Goal: Transaction & Acquisition: Purchase product/service

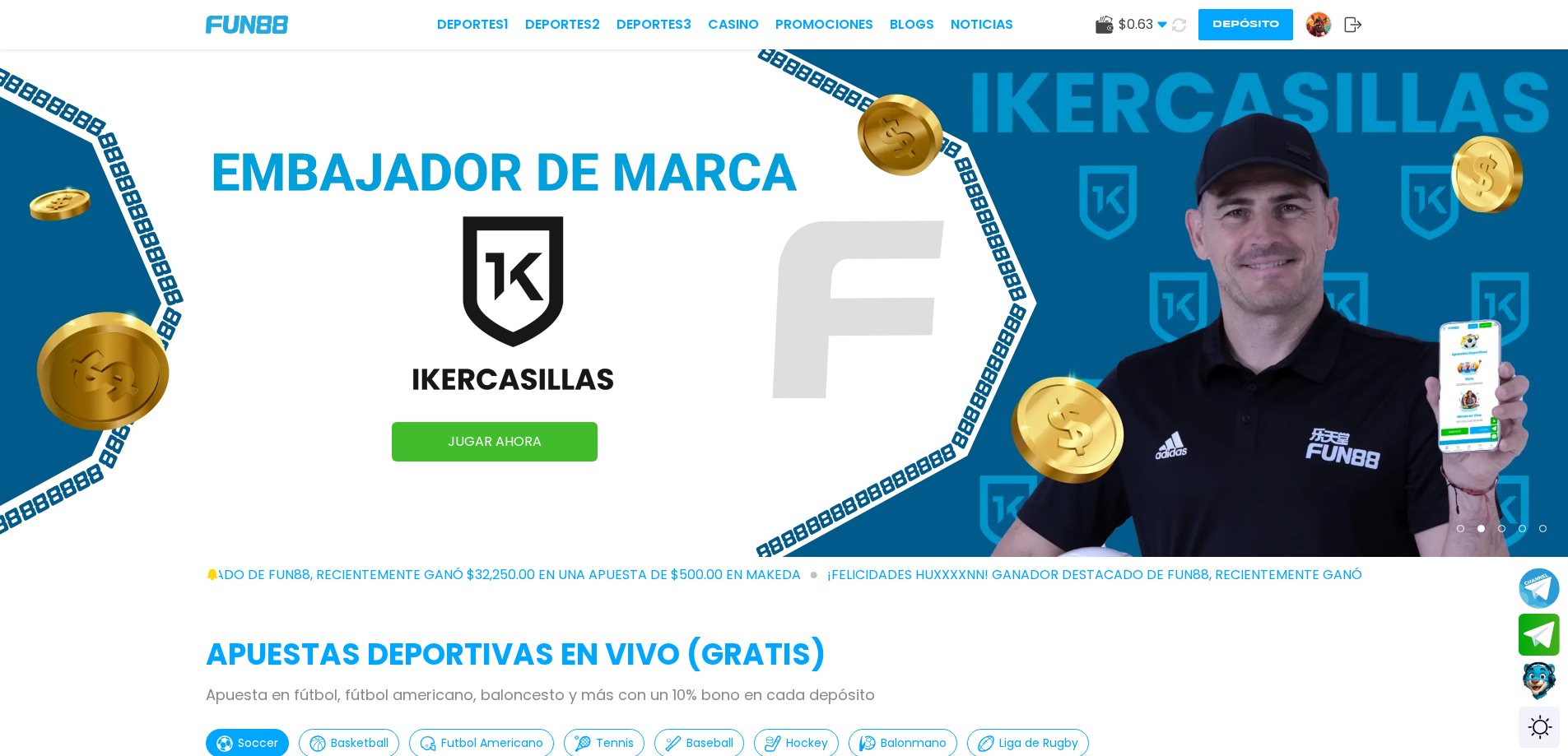
click at [1240, 30] on button "Depósito" at bounding box center [1245, 25] width 95 height 31
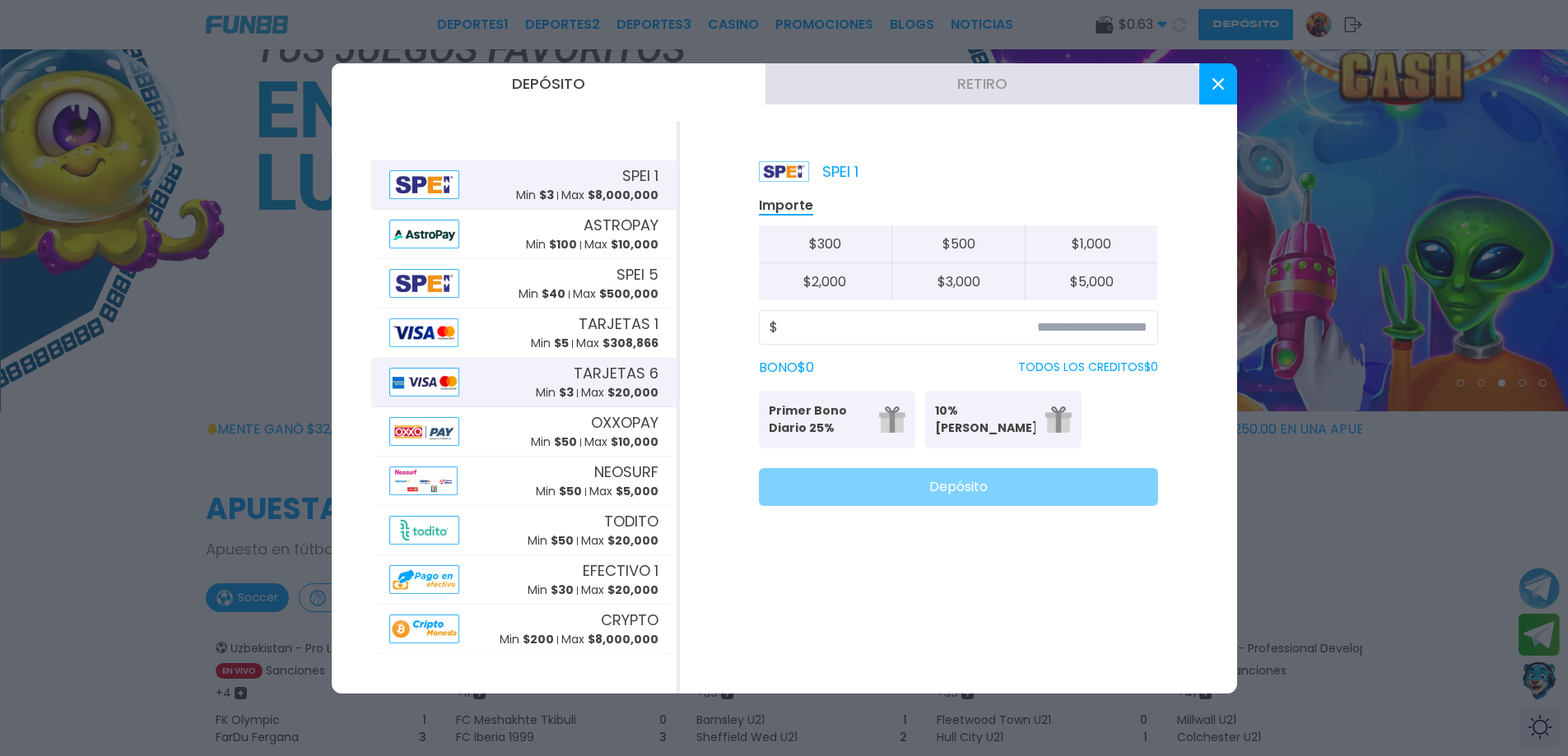
scroll to position [165, 0]
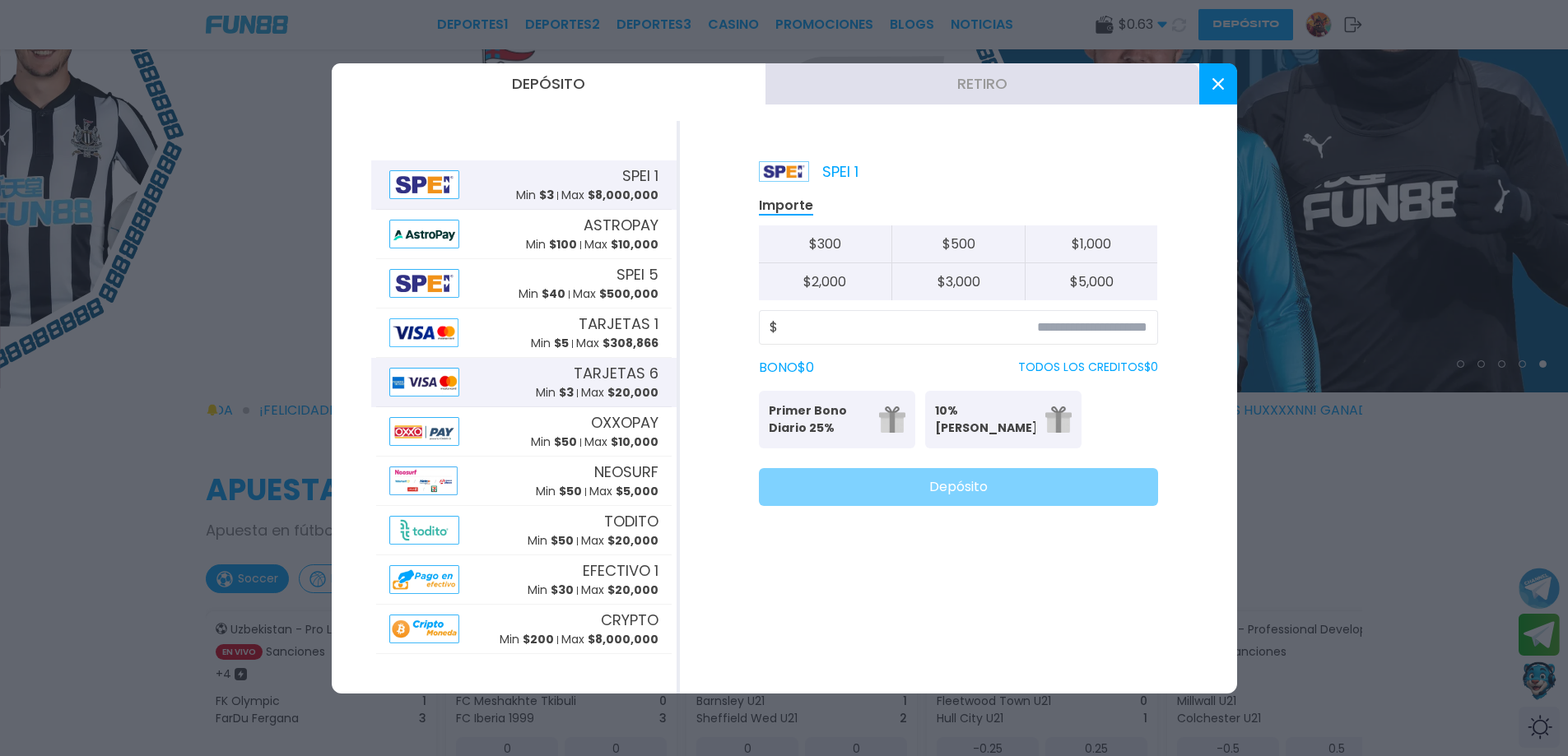
click at [438, 383] on img at bounding box center [425, 382] width 71 height 29
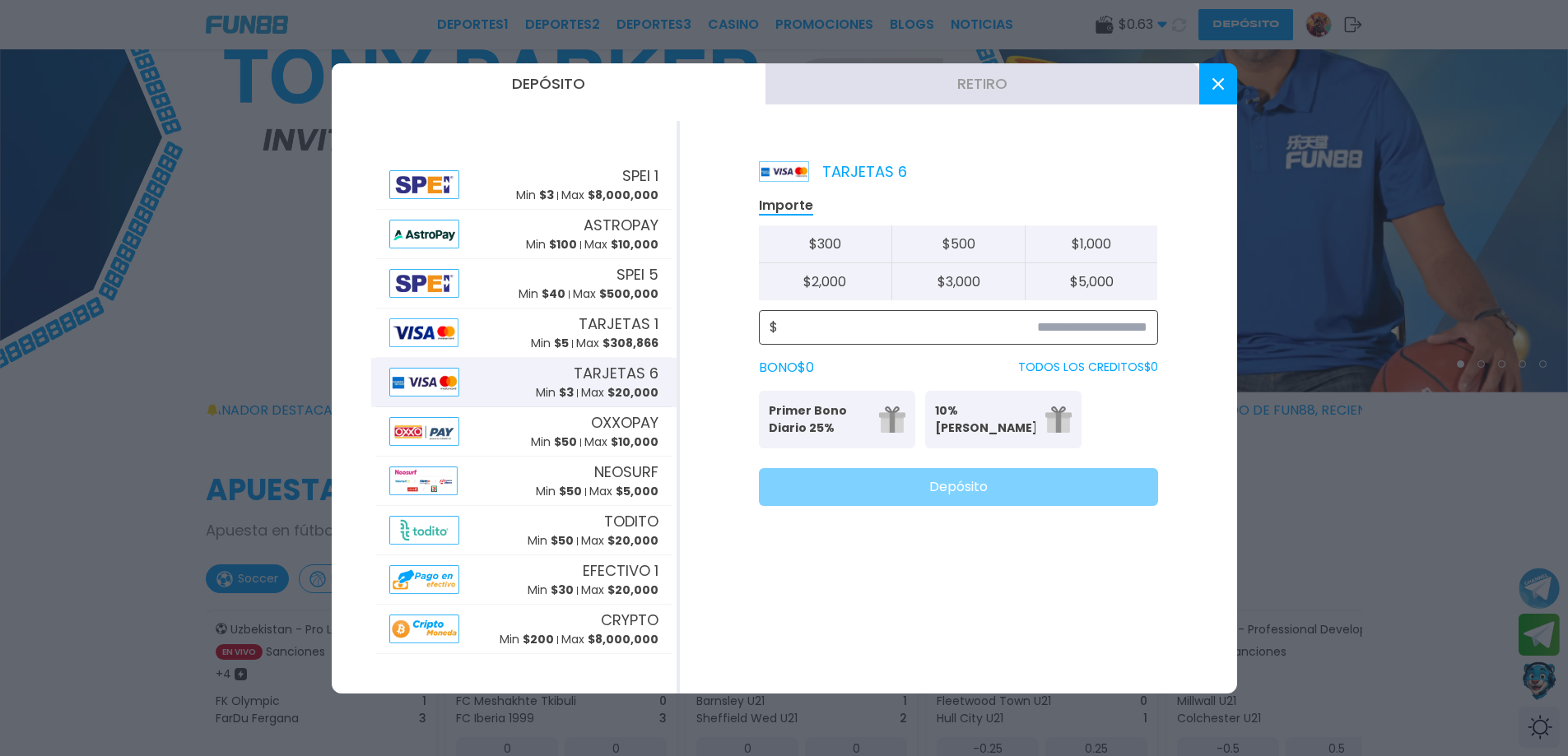
click at [883, 323] on input at bounding box center [962, 327] width 370 height 20
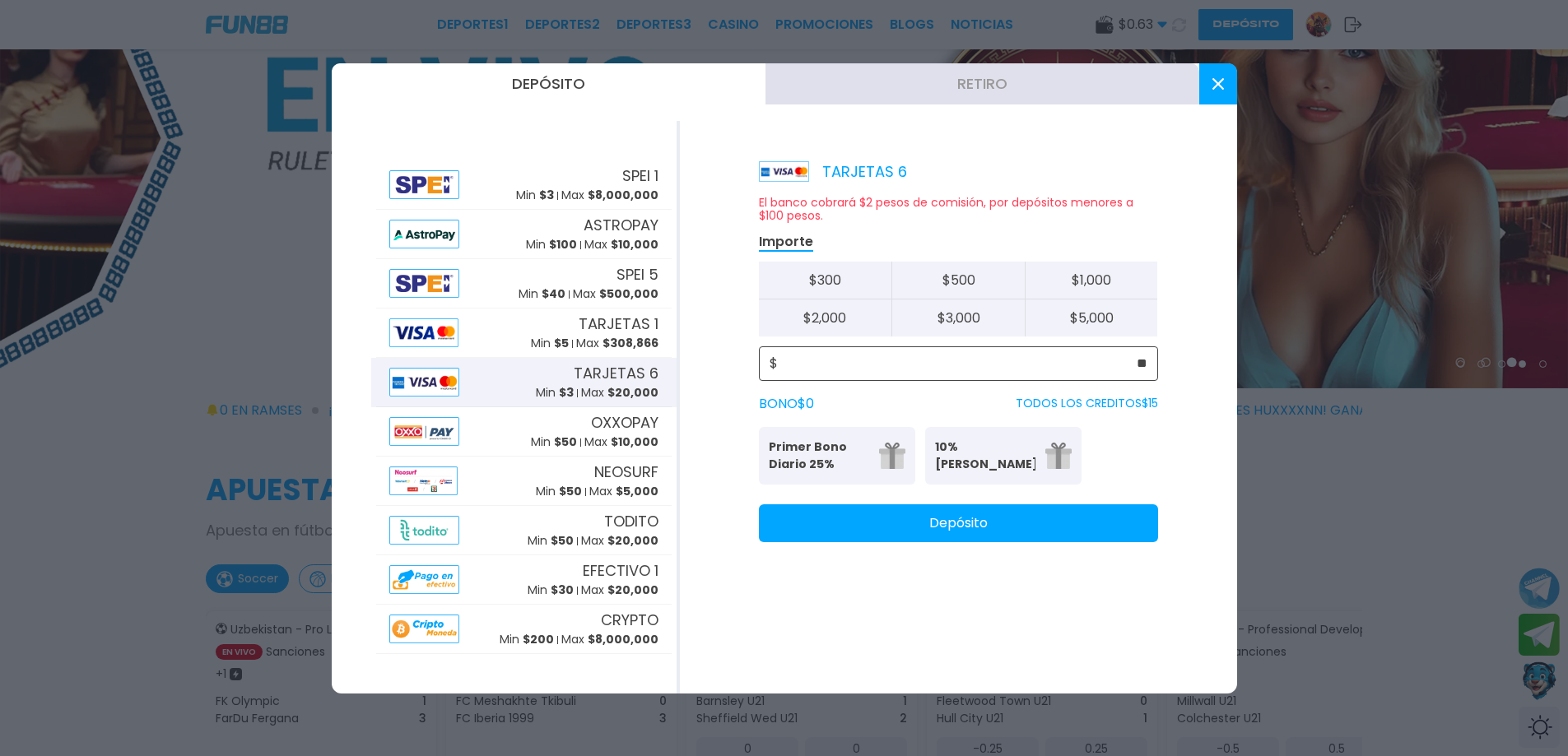
type input "**"
click at [944, 522] on button "Depósito" at bounding box center [958, 523] width 399 height 38
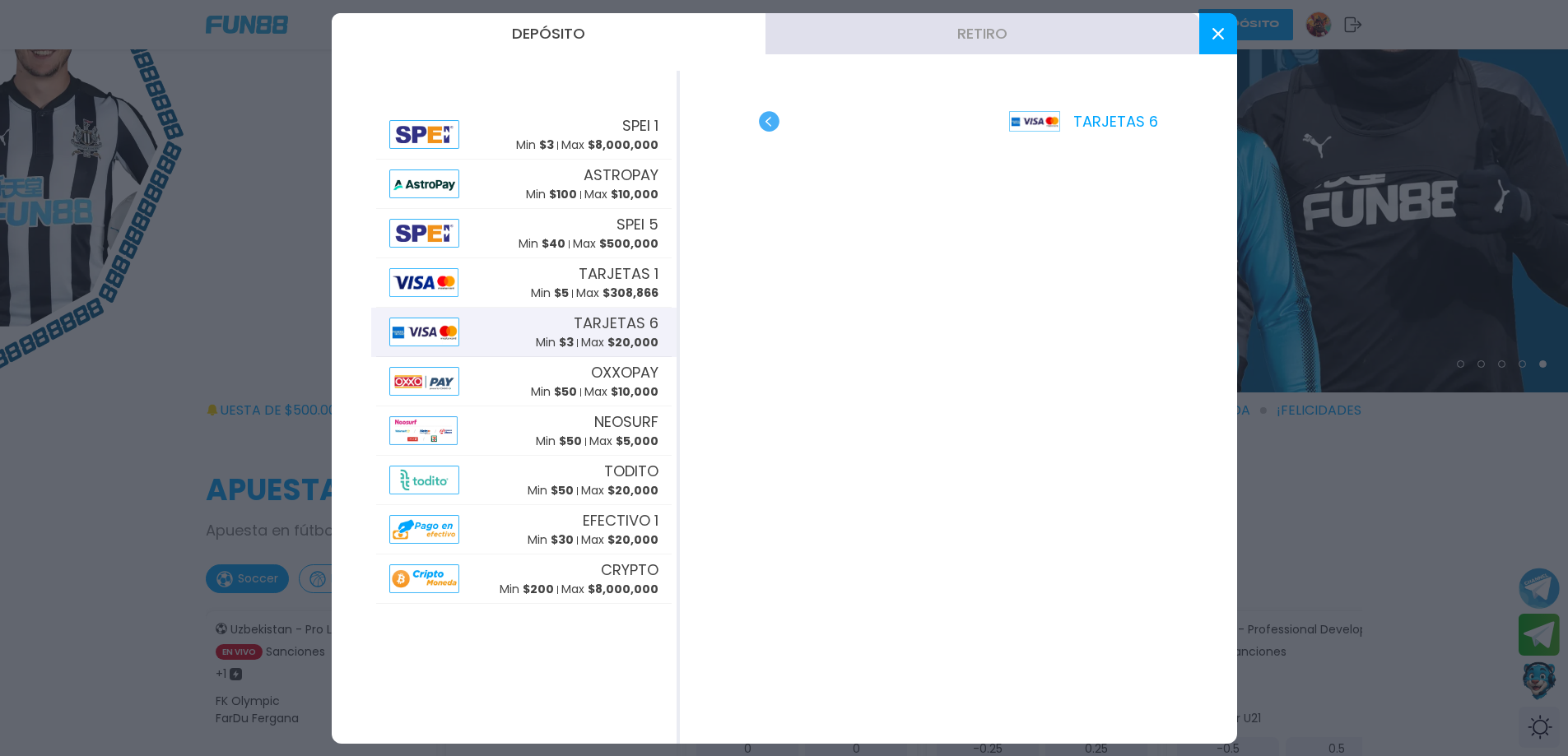
click at [777, 122] on use "button" at bounding box center [769, 121] width 21 height 21
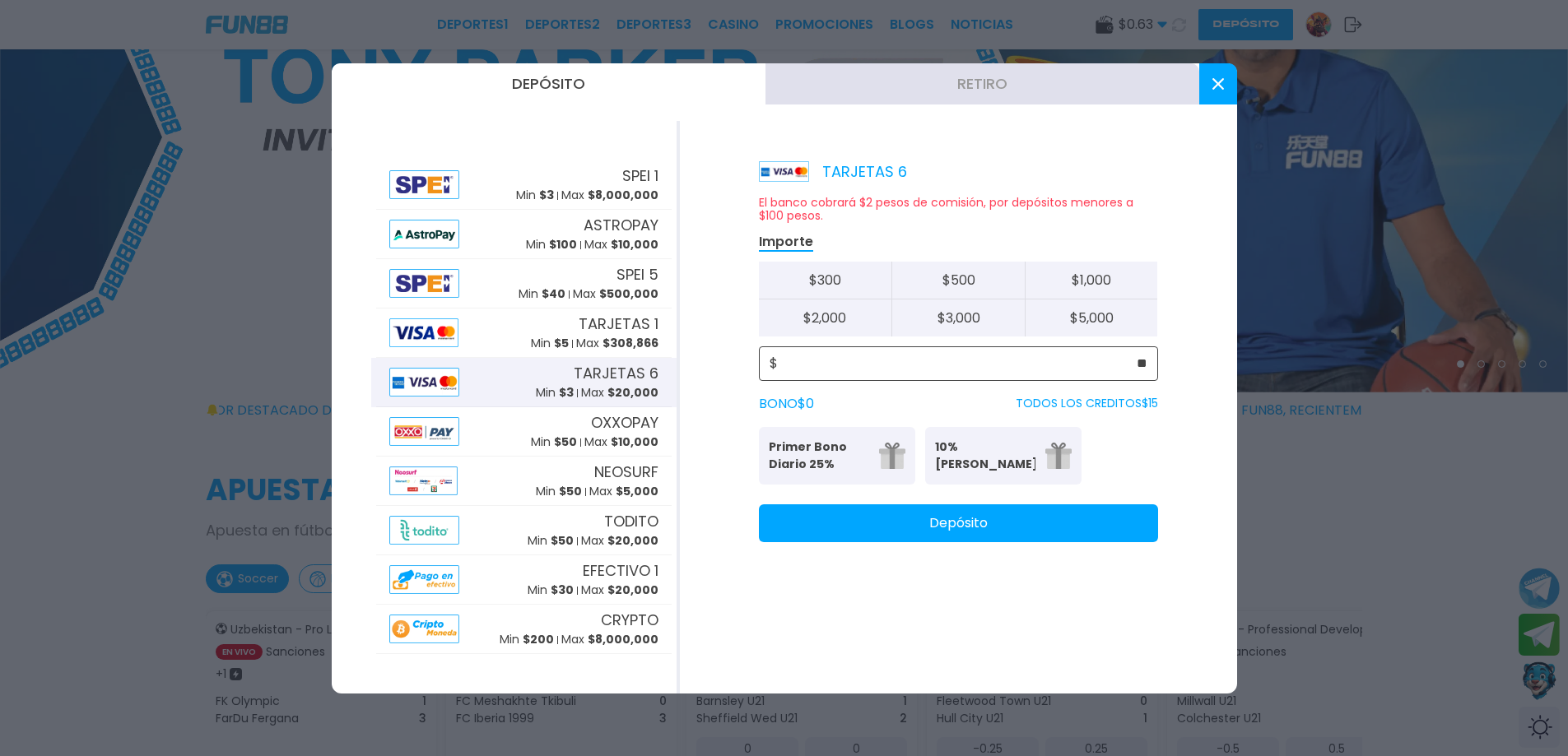
click at [839, 364] on input "**" at bounding box center [962, 364] width 370 height 20
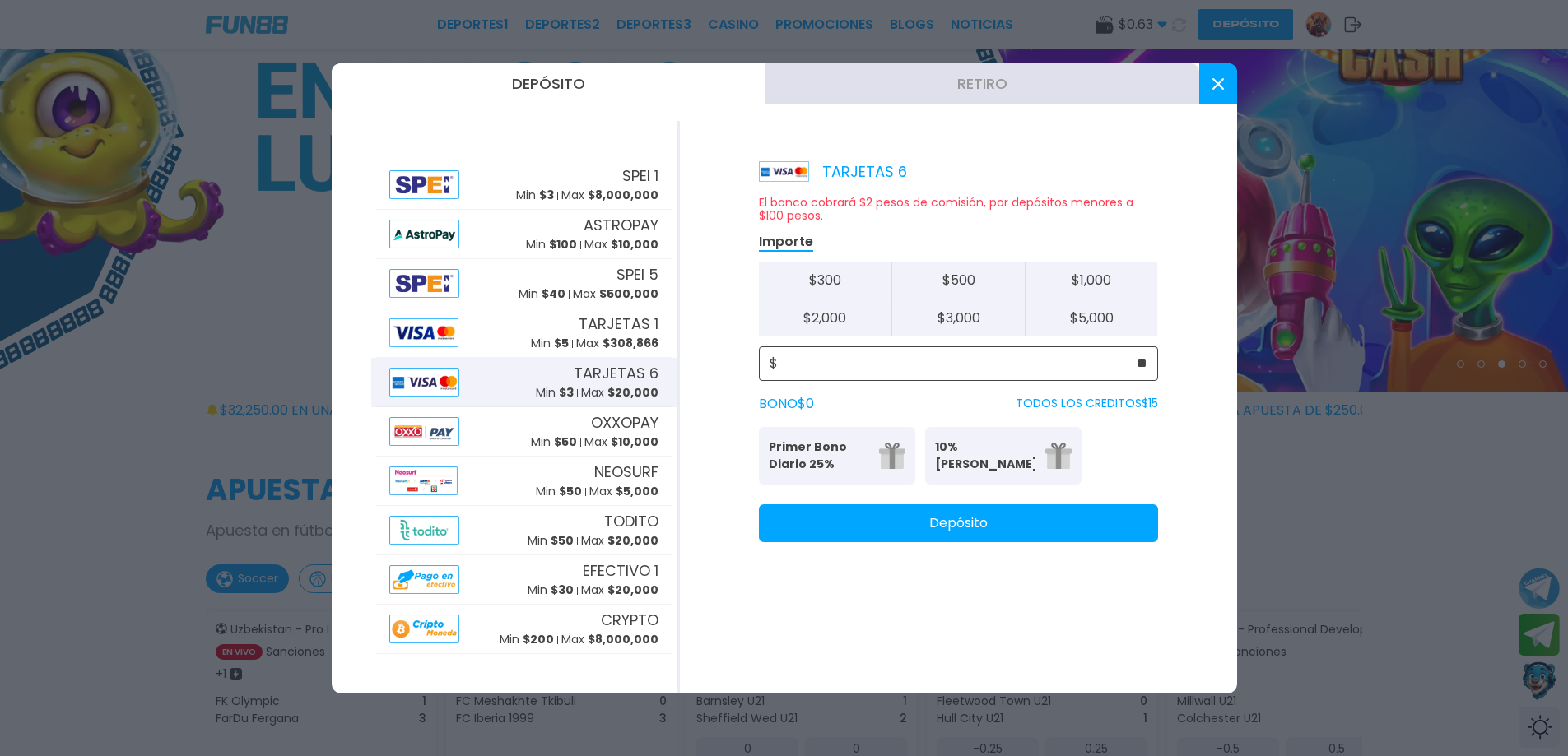
click at [897, 361] on input "**" at bounding box center [962, 364] width 370 height 20
click at [935, 530] on button "Depósito" at bounding box center [958, 523] width 399 height 38
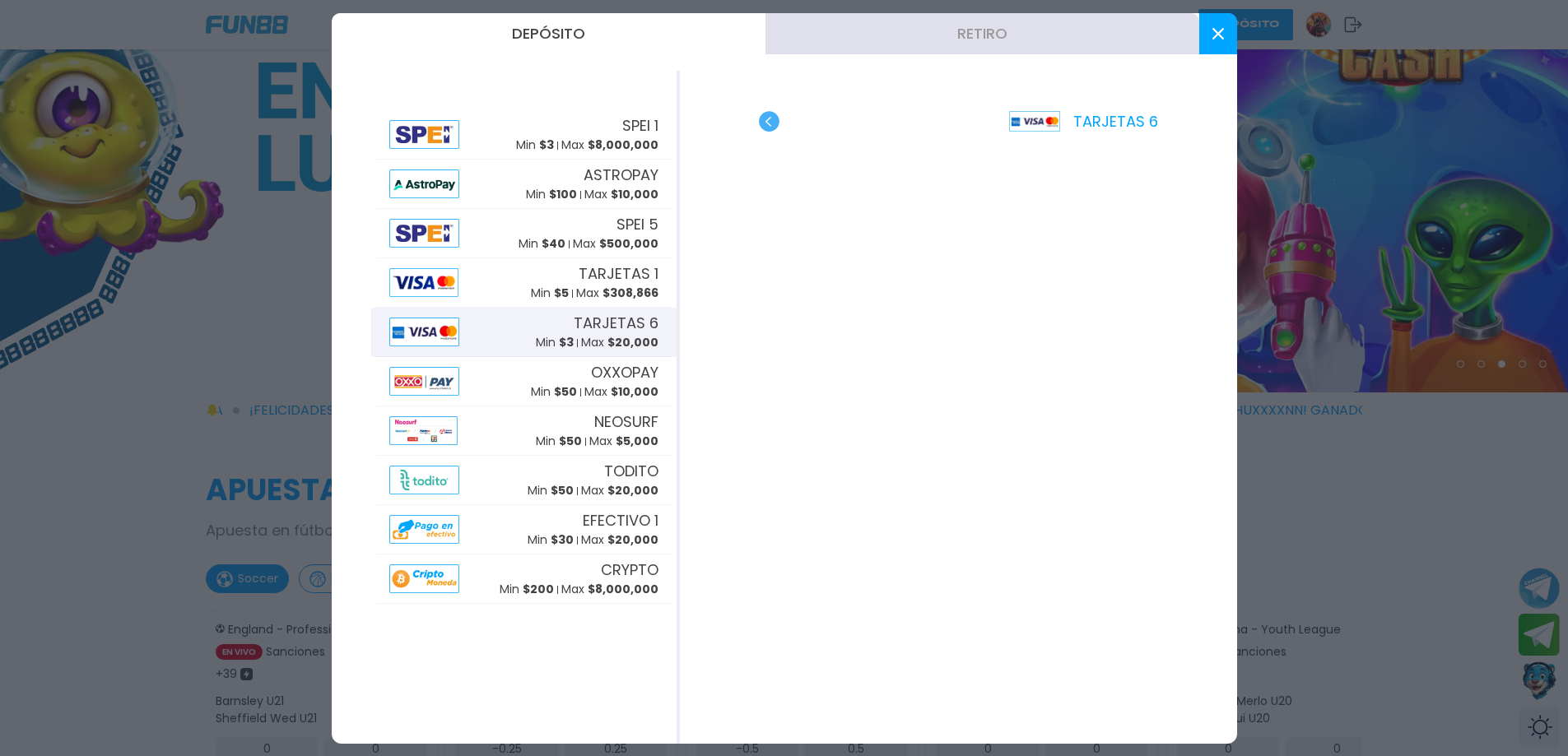
click at [768, 119] on use "button" at bounding box center [769, 121] width 21 height 21
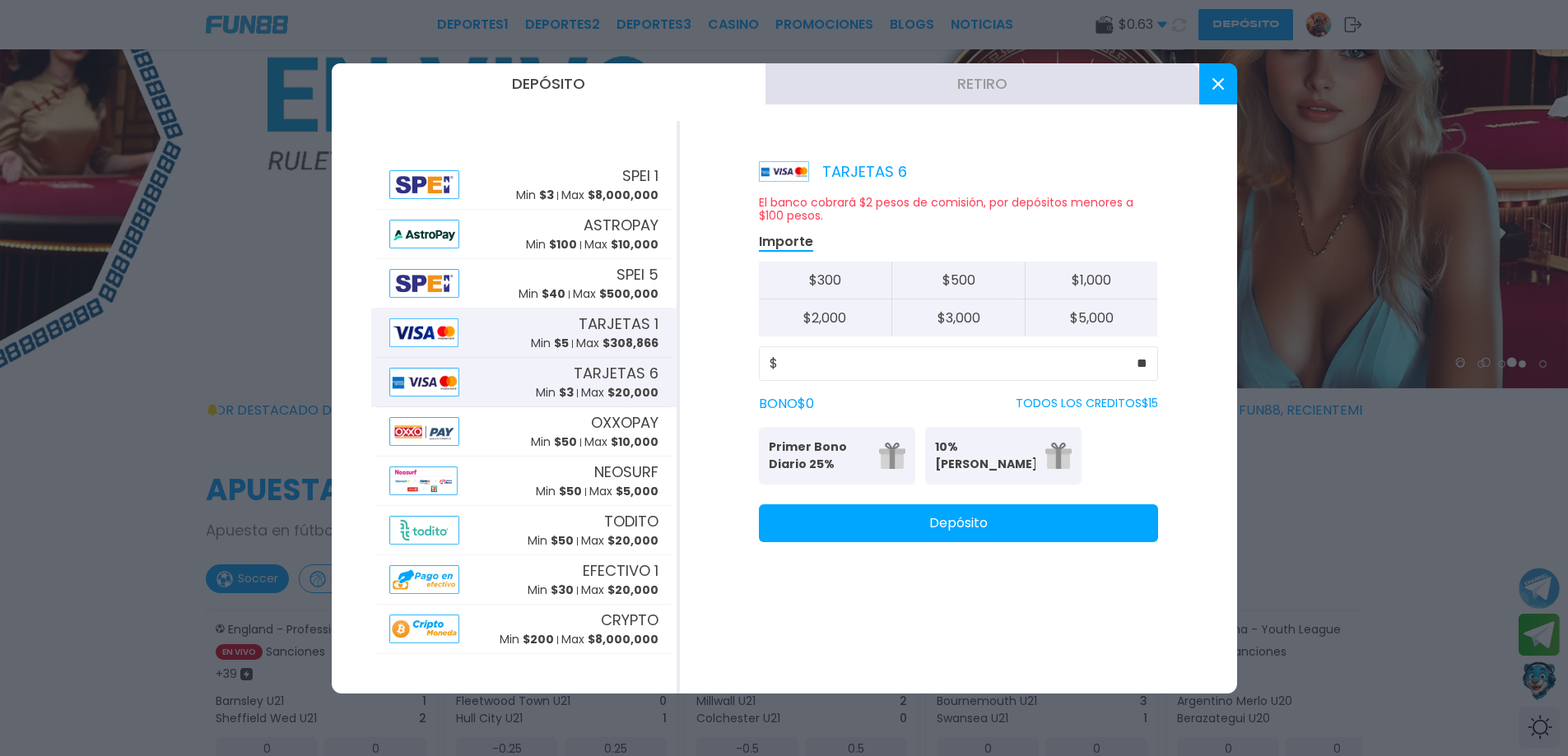
click at [411, 331] on img at bounding box center [424, 332] width 69 height 29
click at [433, 379] on img at bounding box center [425, 382] width 71 height 29
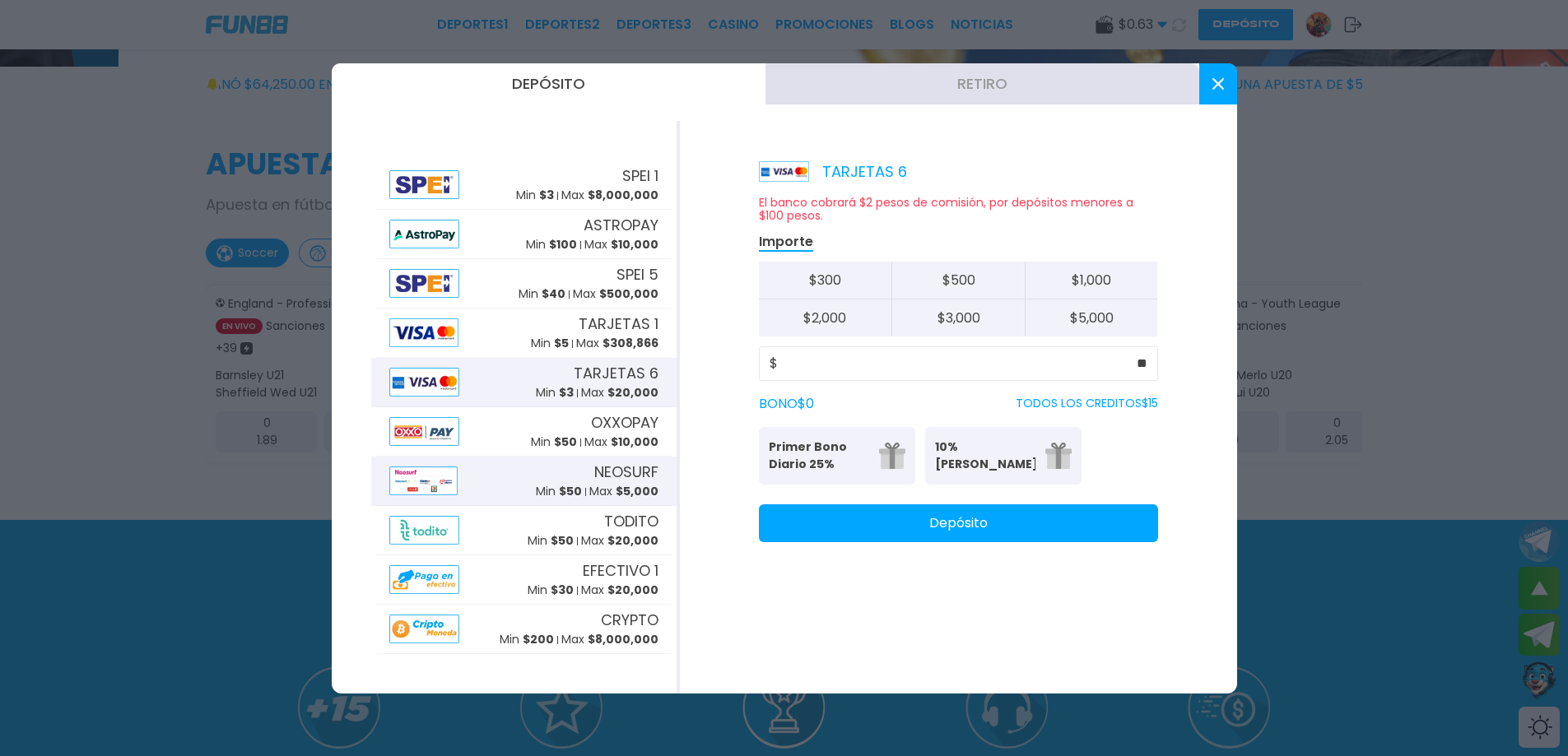
scroll to position [494, 0]
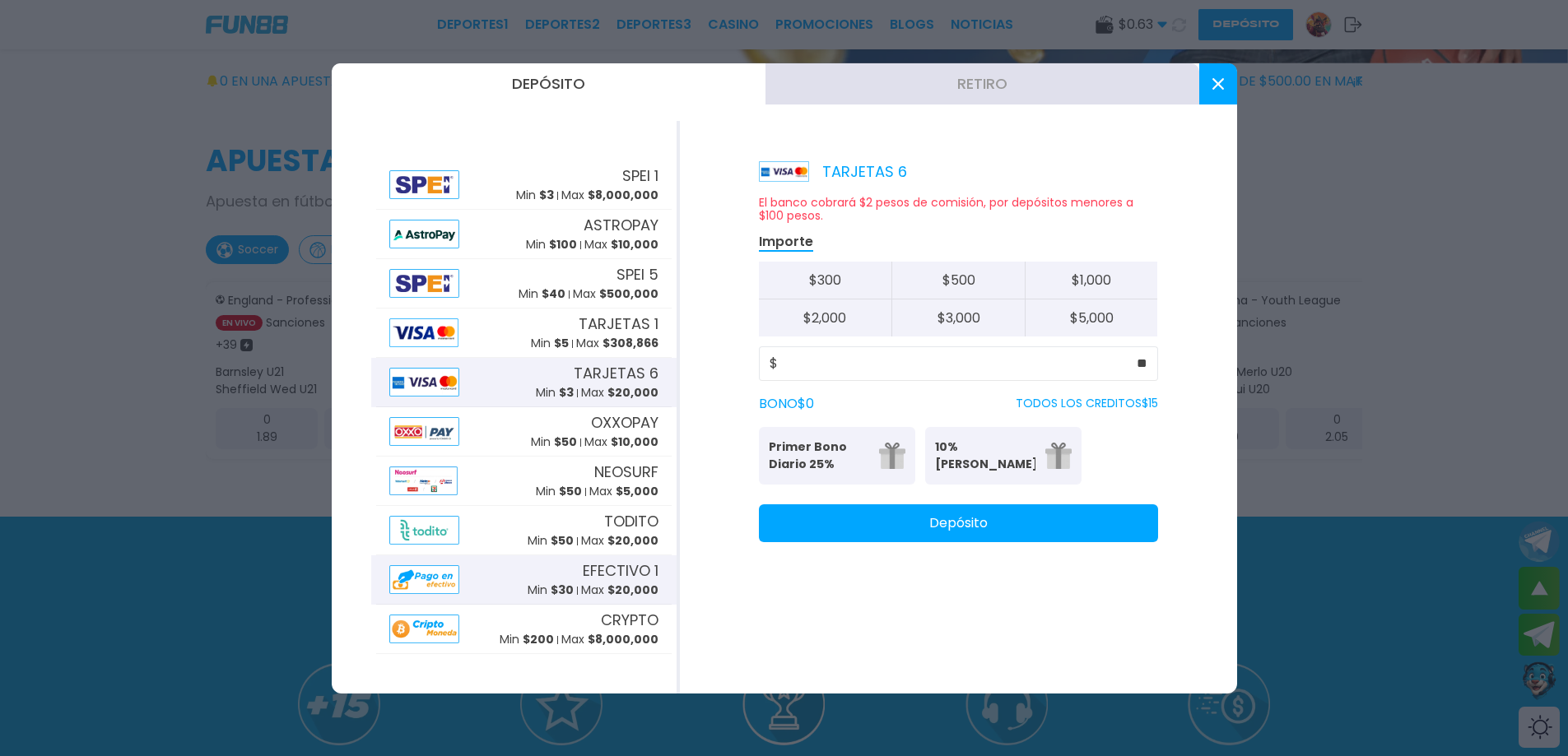
click at [450, 587] on img at bounding box center [425, 579] width 71 height 29
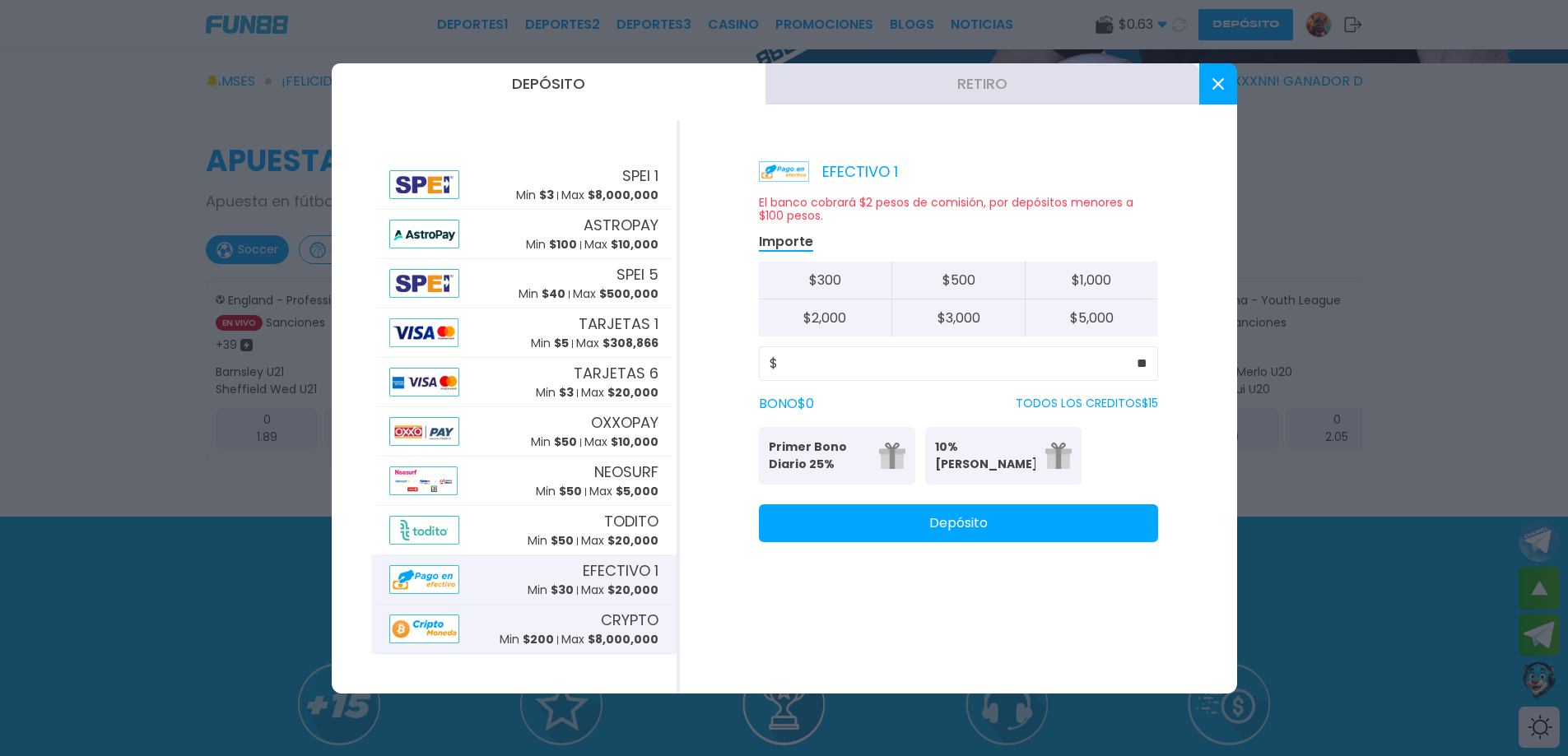
click at [444, 625] on img at bounding box center [425, 628] width 71 height 29
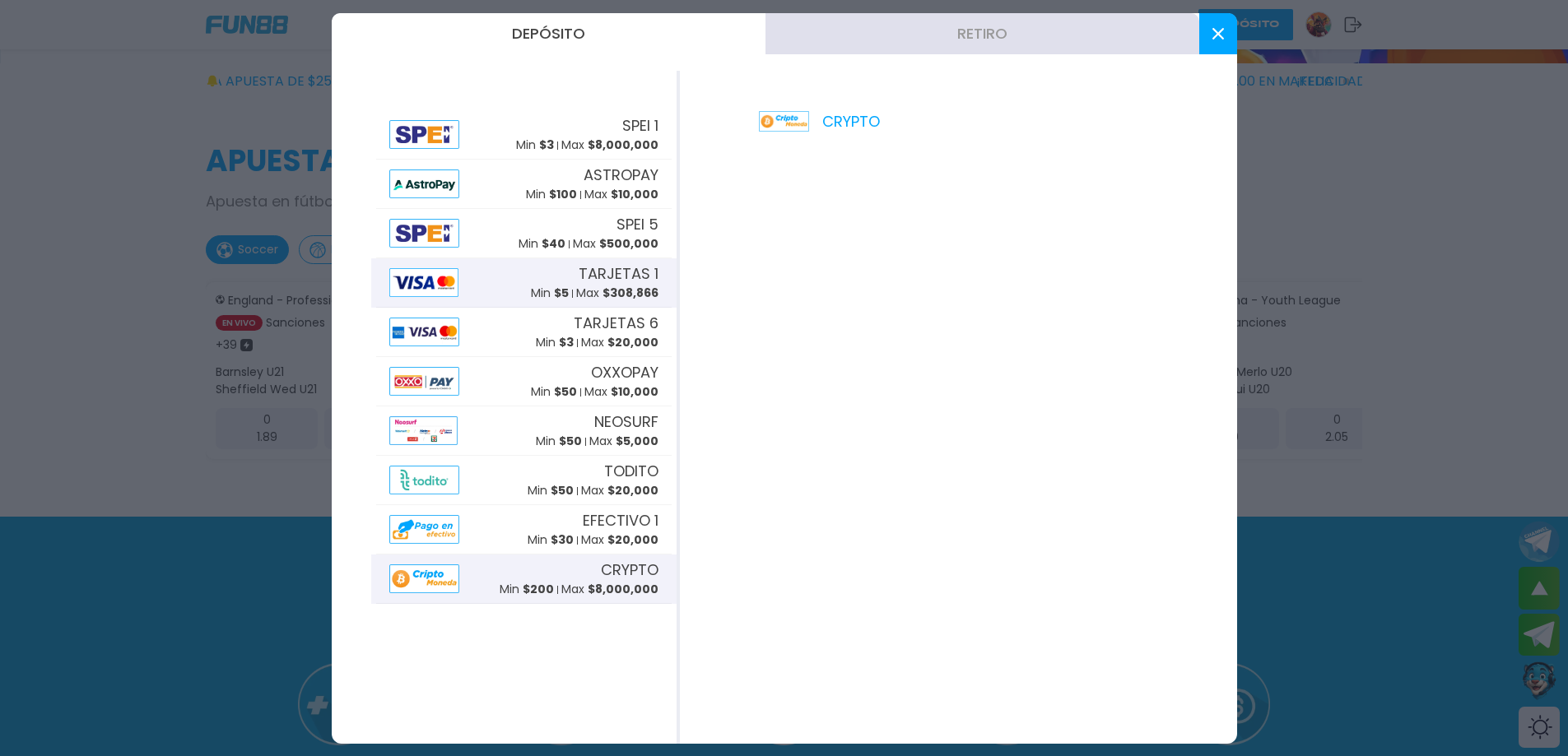
click at [487, 271] on div "TARJETAS 1 Min $ 5 Max $ 308,866" at bounding box center [523, 283] width 295 height 49
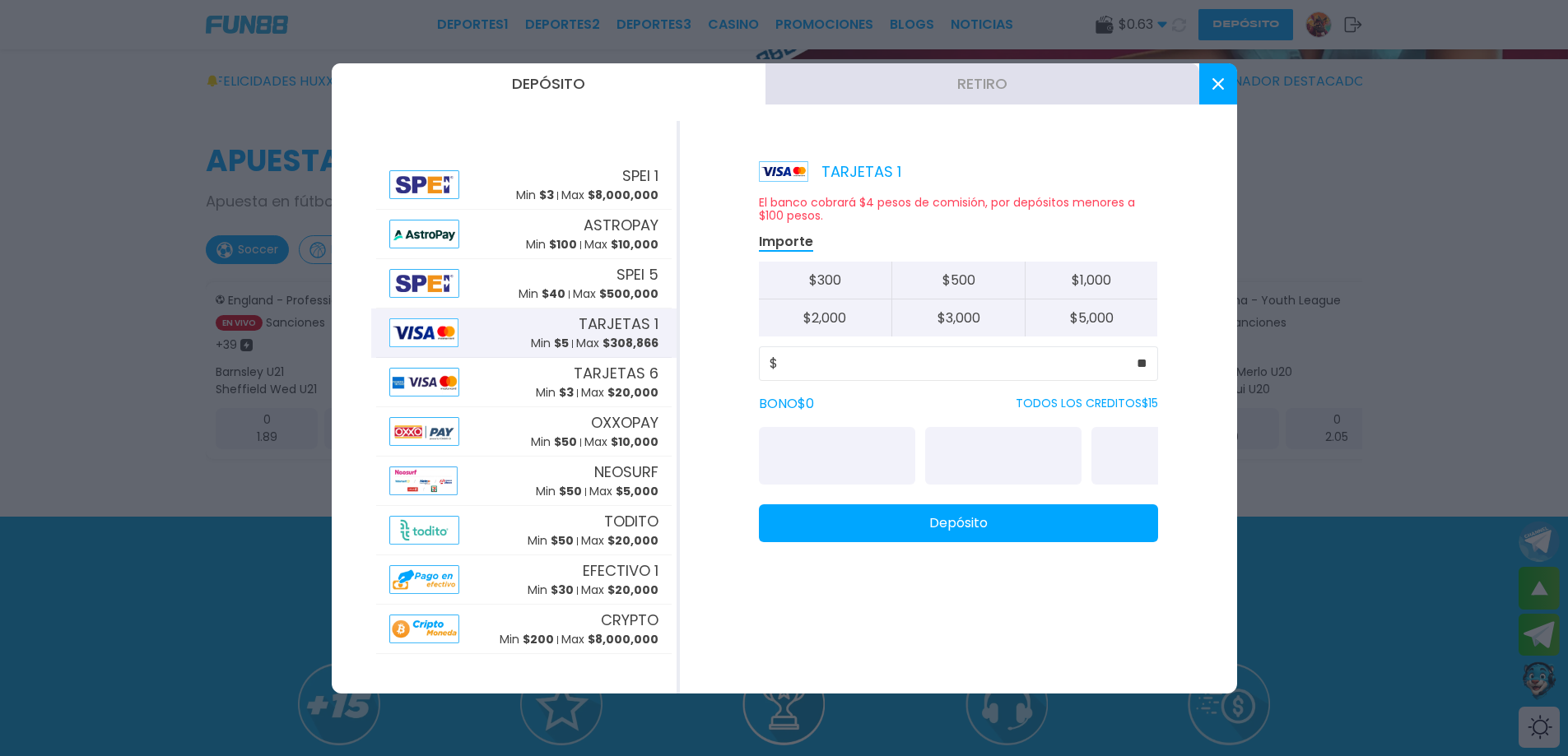
click at [898, 542] on button "Depósito" at bounding box center [958, 523] width 399 height 38
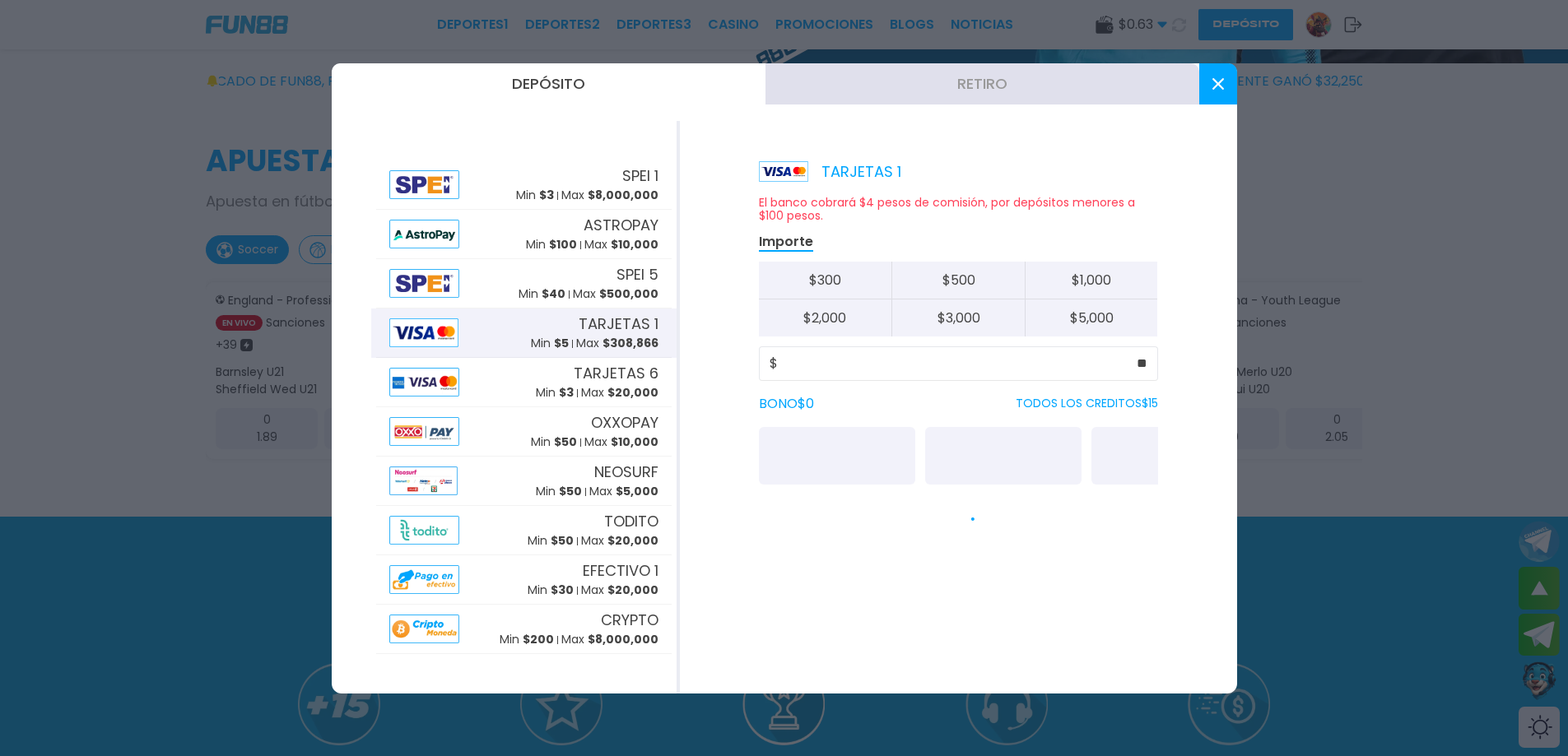
click at [965, 373] on div "$ **" at bounding box center [958, 364] width 399 height 35
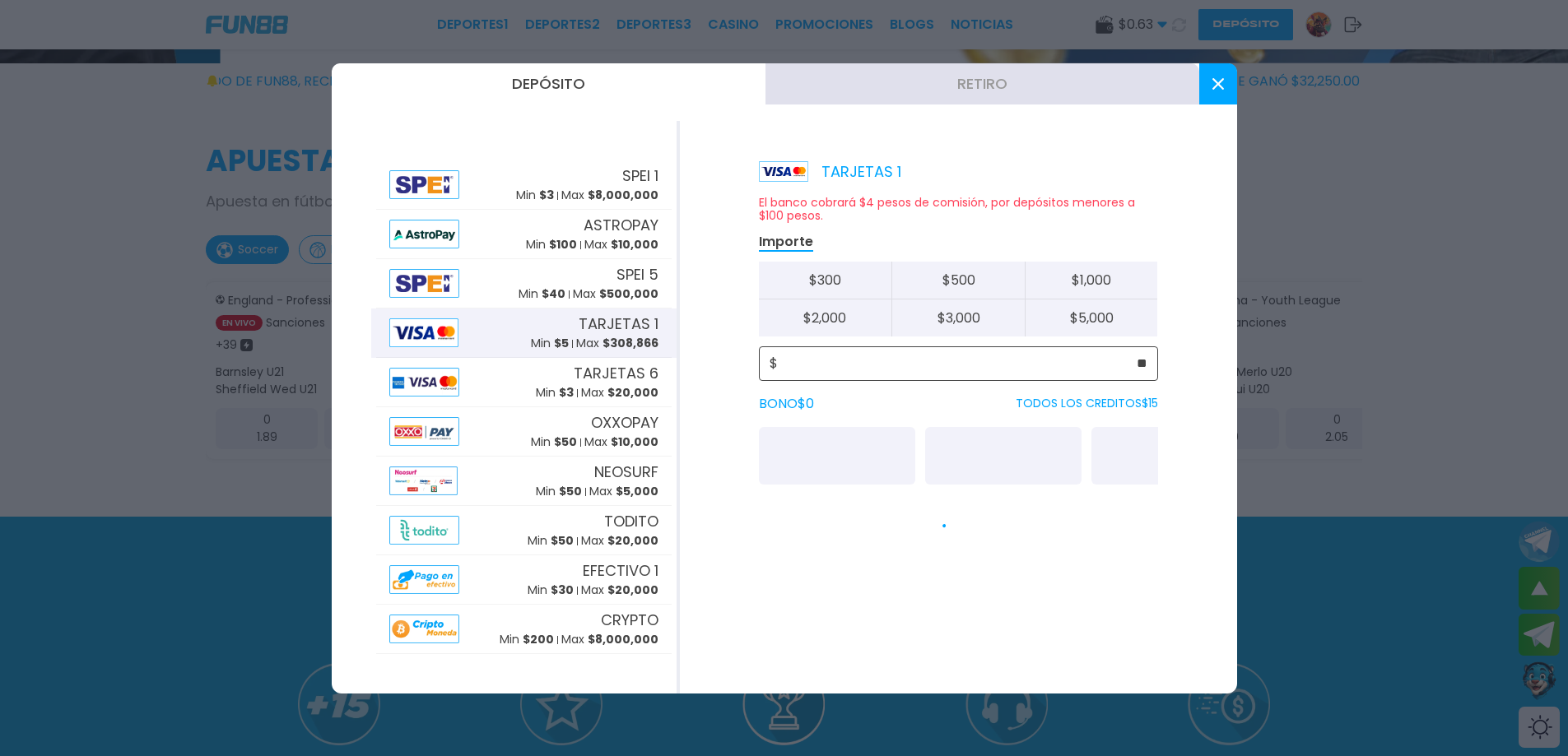
click at [960, 364] on input "**" at bounding box center [962, 364] width 370 height 20
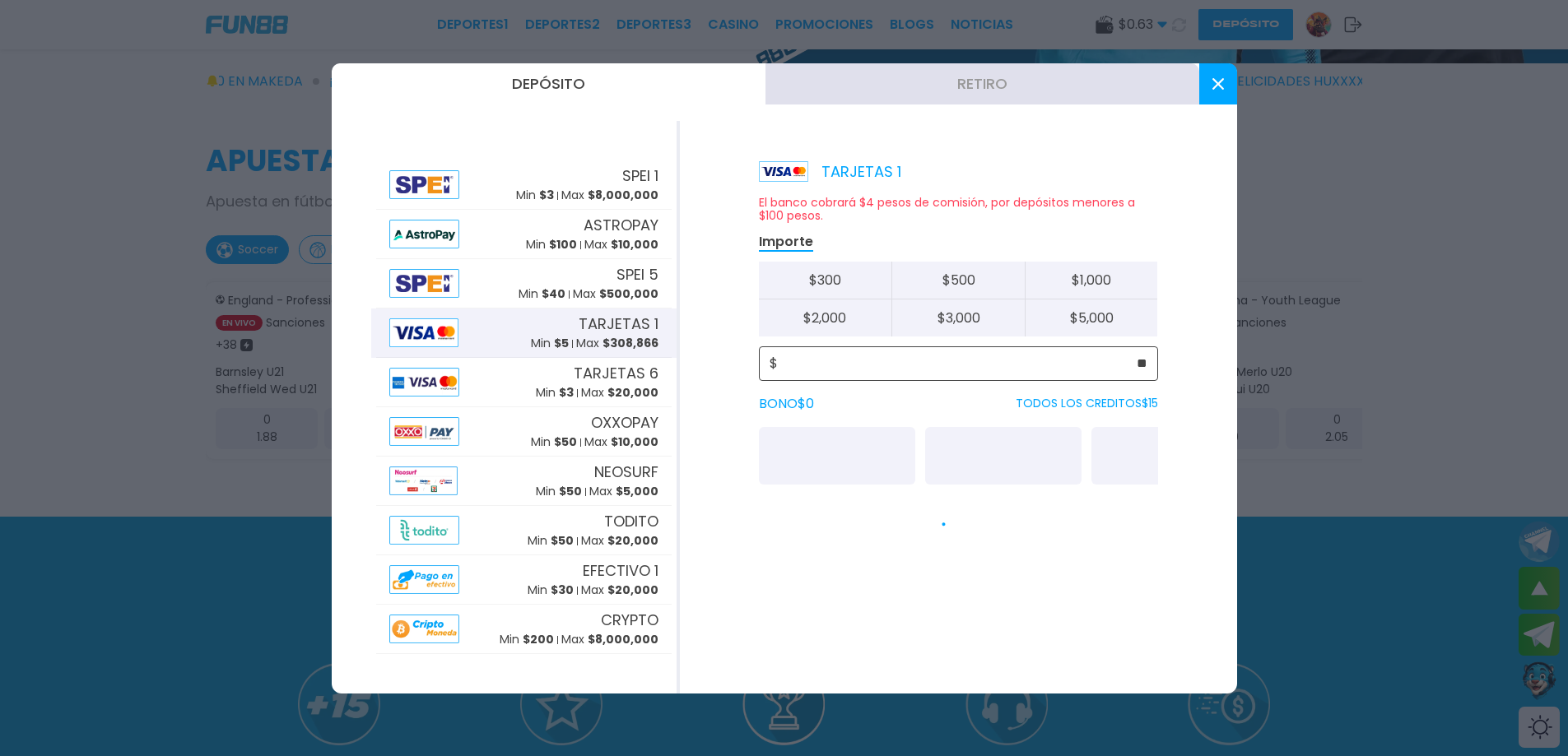
click at [814, 369] on input "**" at bounding box center [962, 364] width 370 height 20
click at [443, 333] on img at bounding box center [424, 332] width 69 height 29
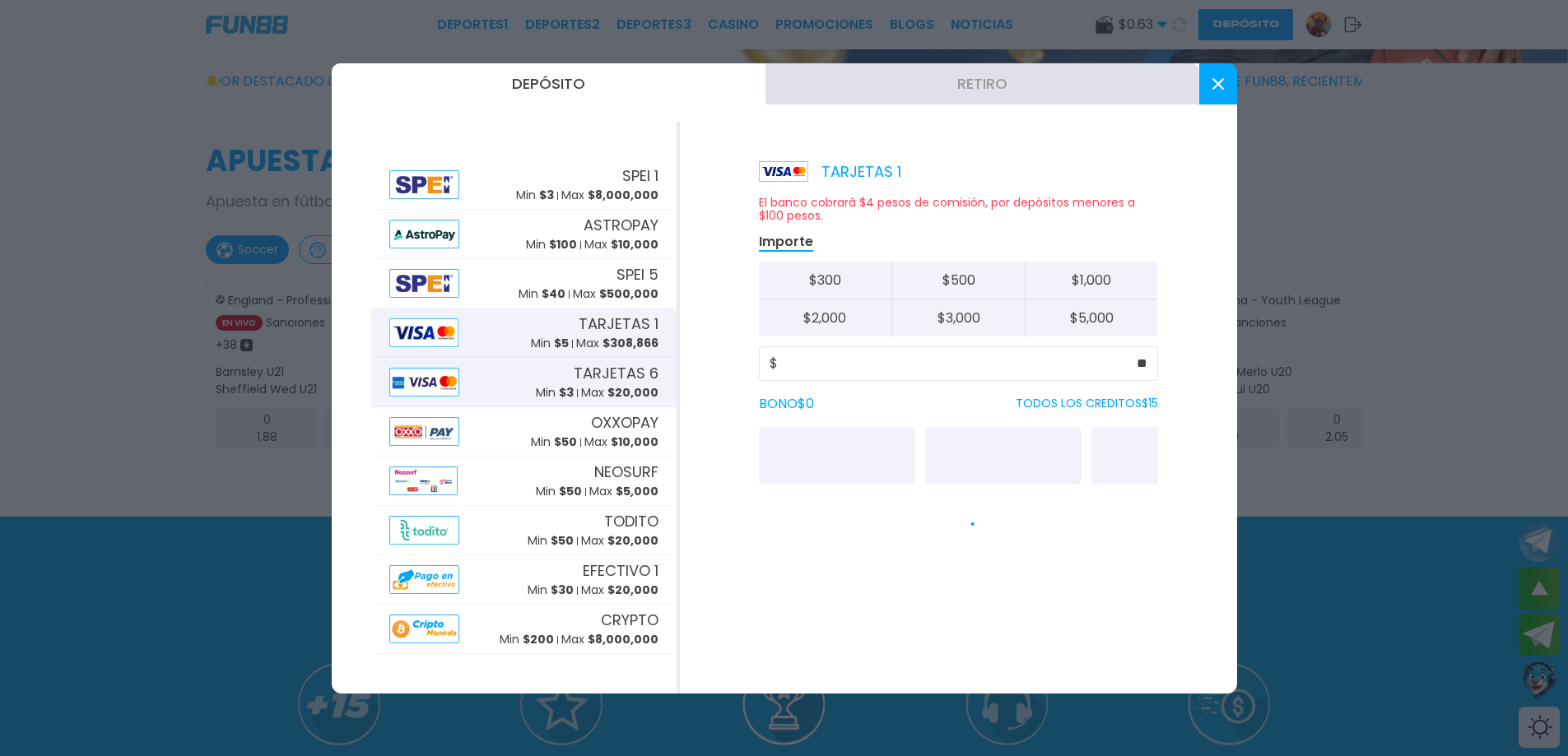
click at [447, 382] on img at bounding box center [425, 382] width 71 height 29
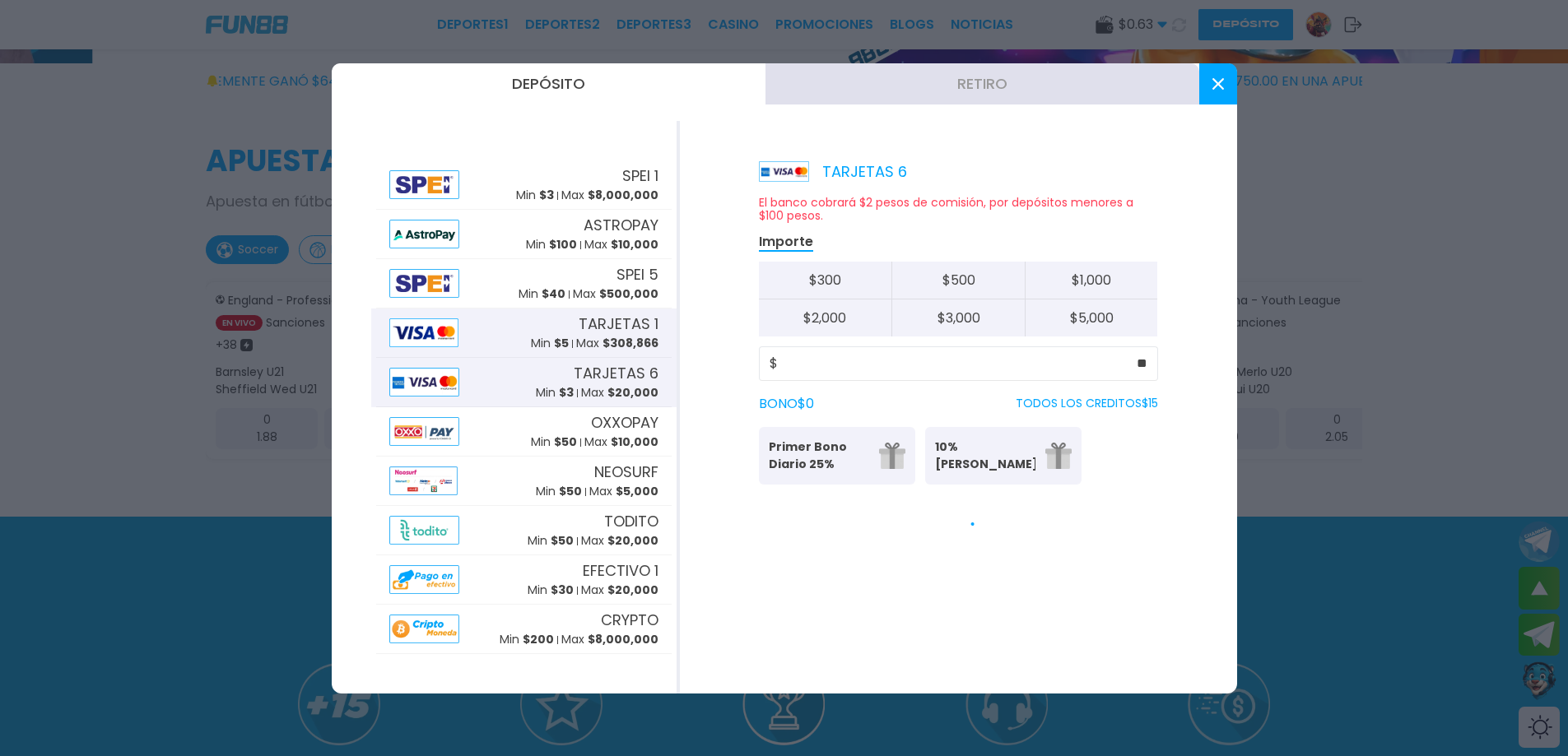
click at [514, 334] on div "TARJETAS 1 Min $ 5 Max $ 308,866" at bounding box center [523, 333] width 295 height 49
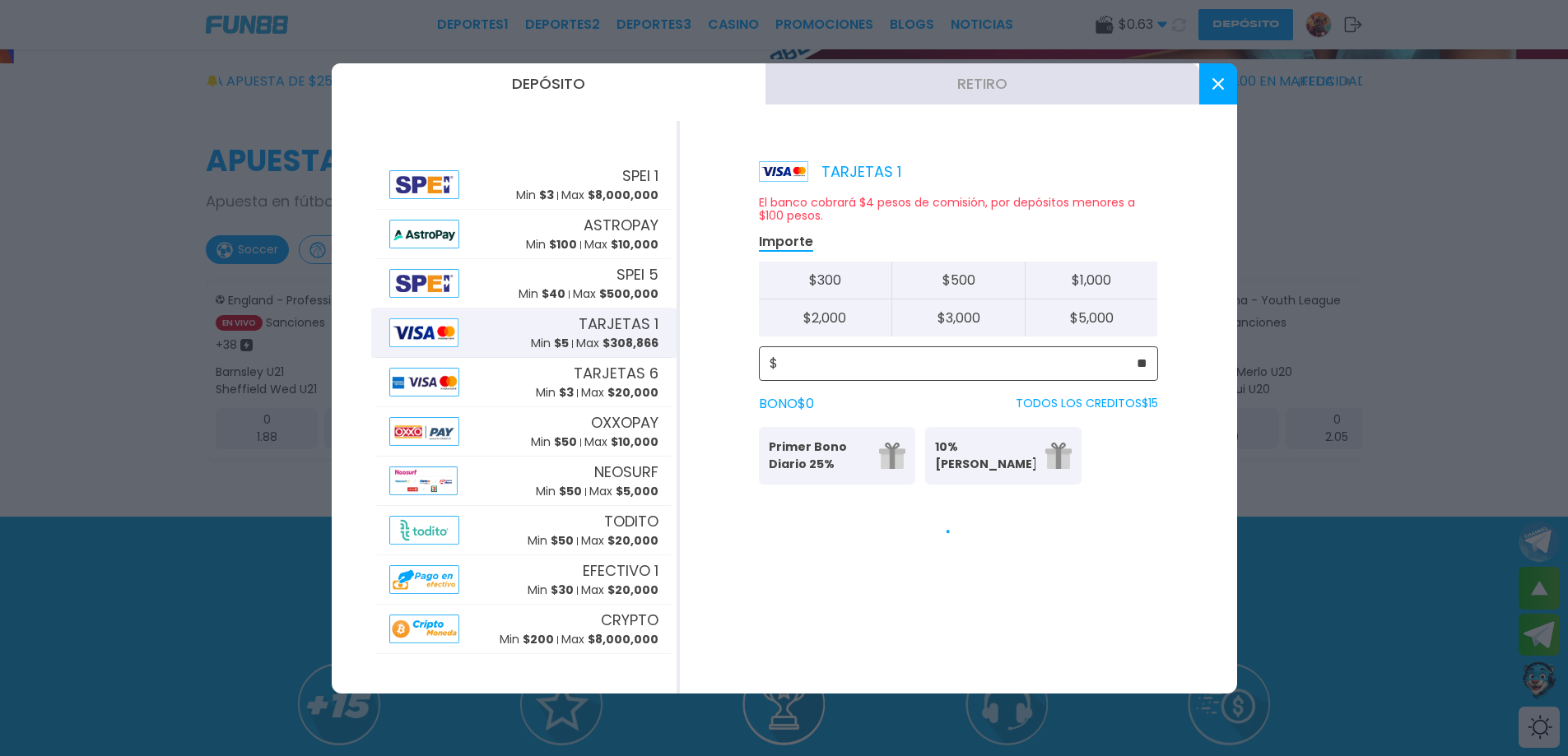
click at [909, 370] on input "**" at bounding box center [962, 364] width 370 height 20
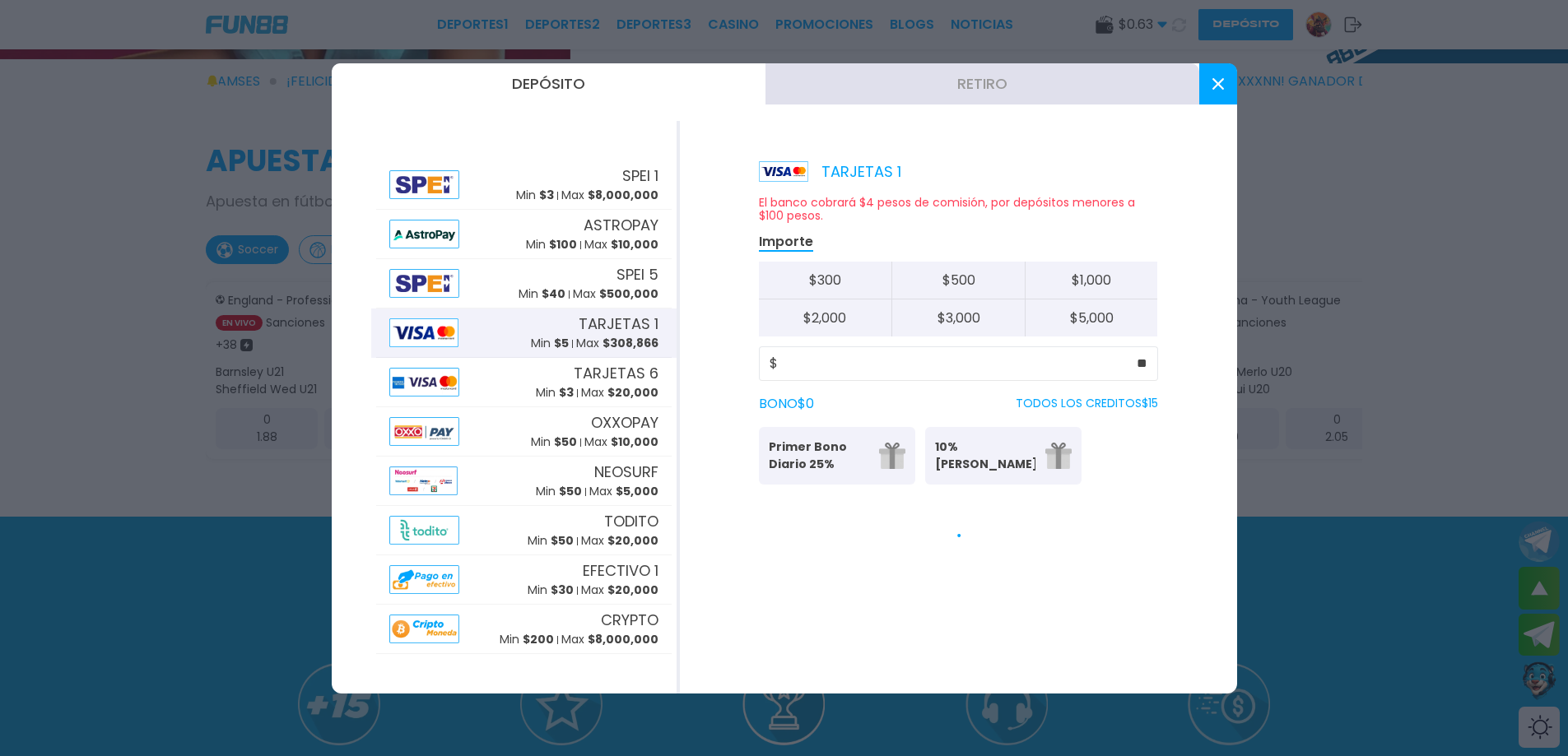
click at [482, 340] on div "TARJETAS 1 Min $ 5 Max $ 308,866" at bounding box center [523, 333] width 295 height 49
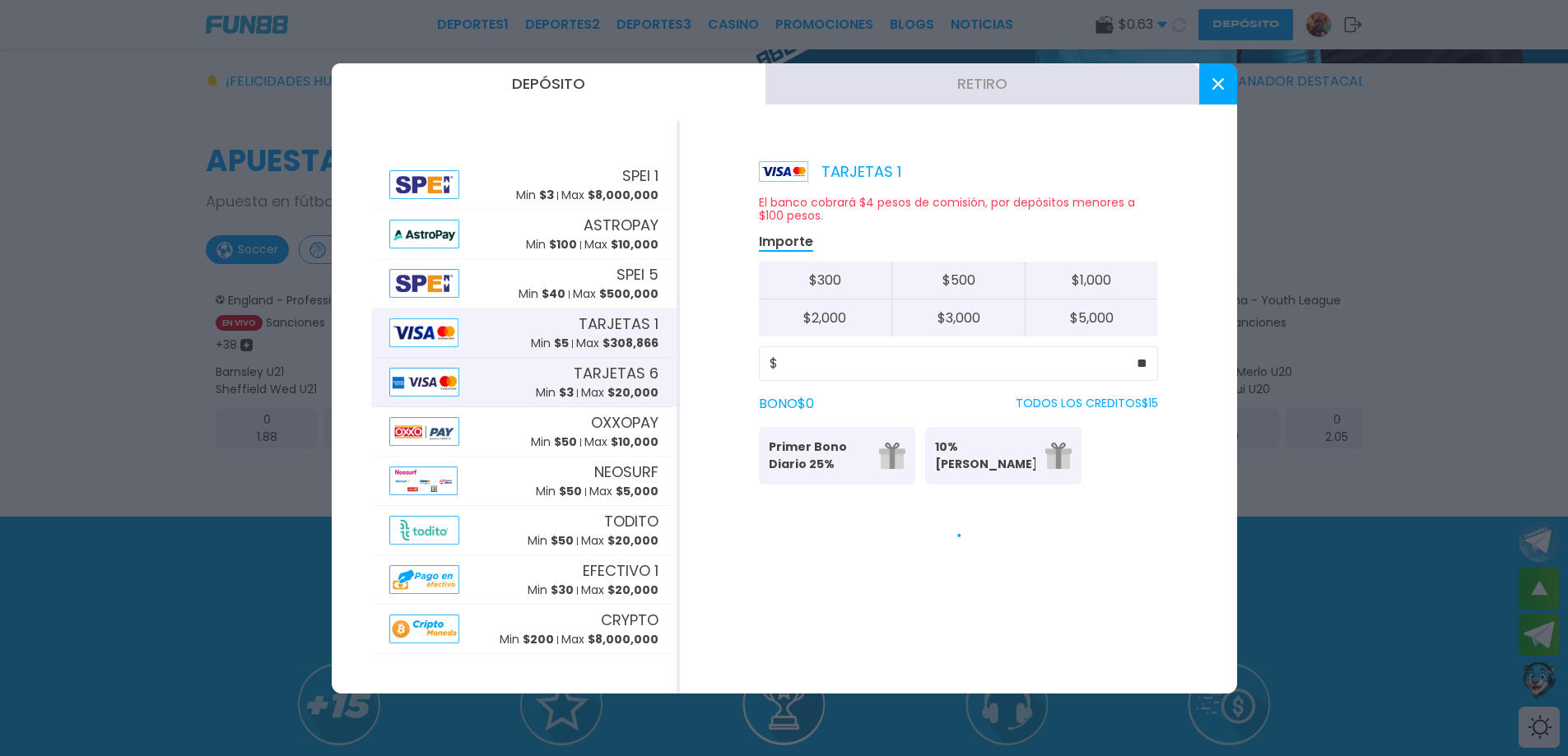
click at [466, 381] on div at bounding box center [430, 382] width 82 height 29
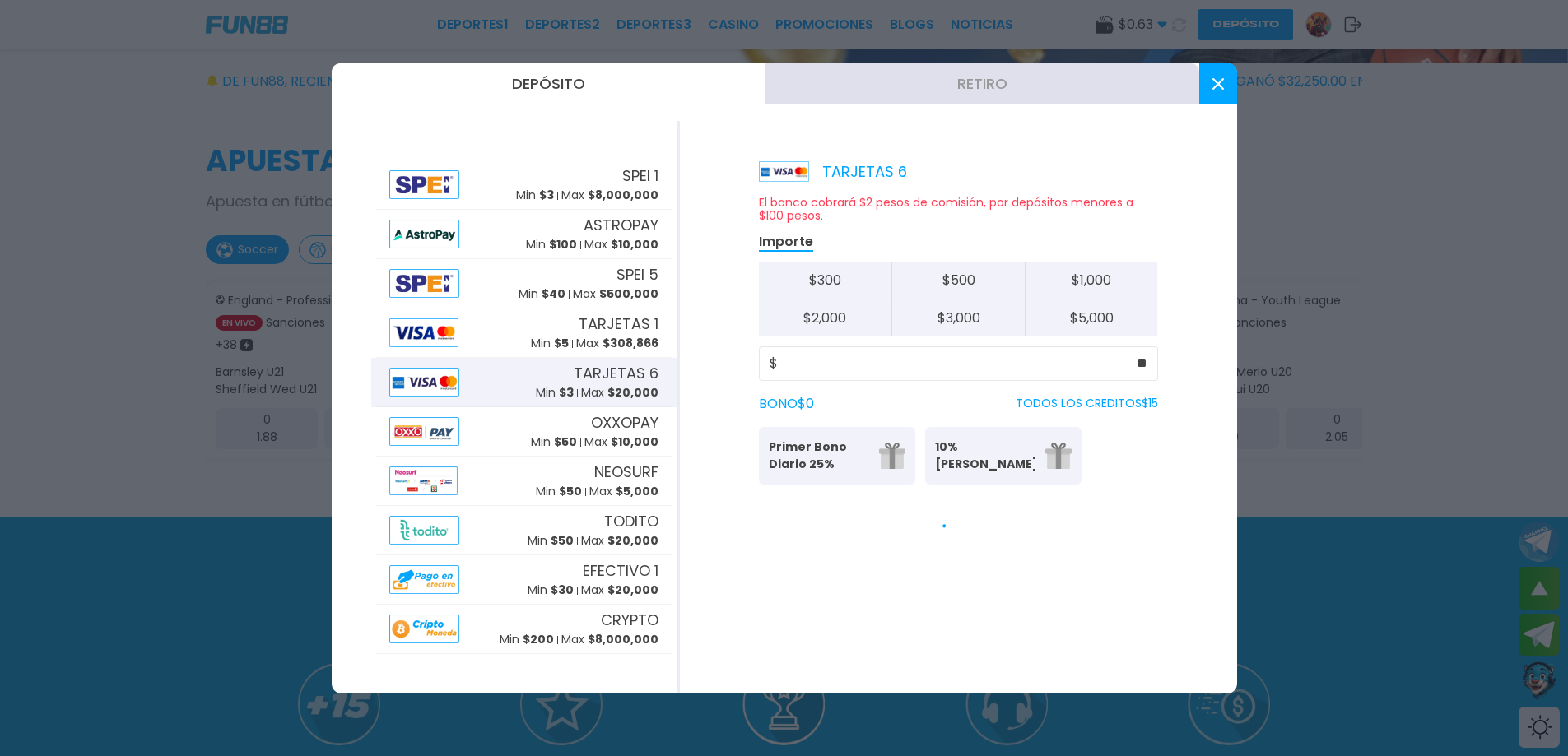
click at [1209, 91] on button at bounding box center [1218, 84] width 38 height 41
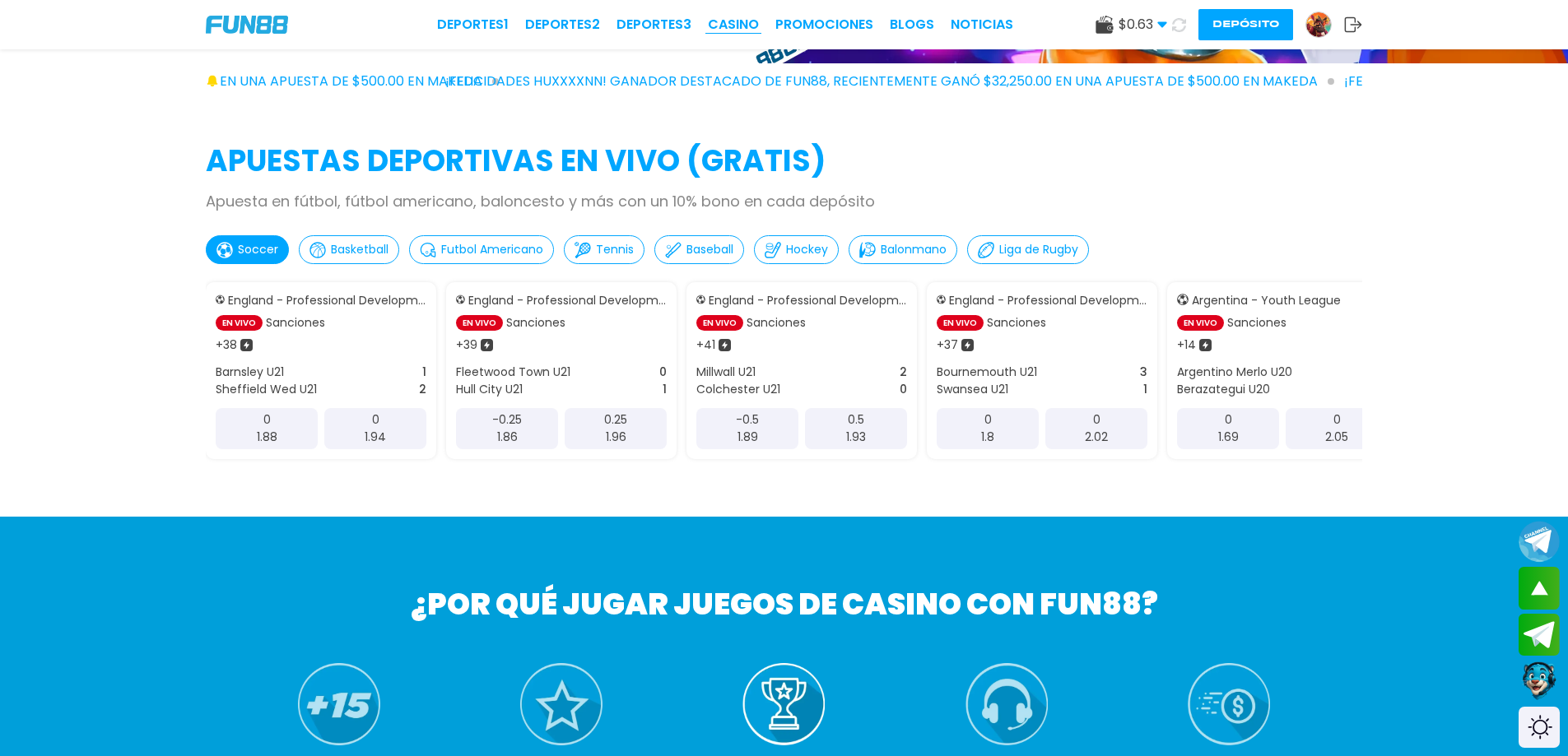
click at [749, 23] on link "CASINO" at bounding box center [733, 25] width 51 height 20
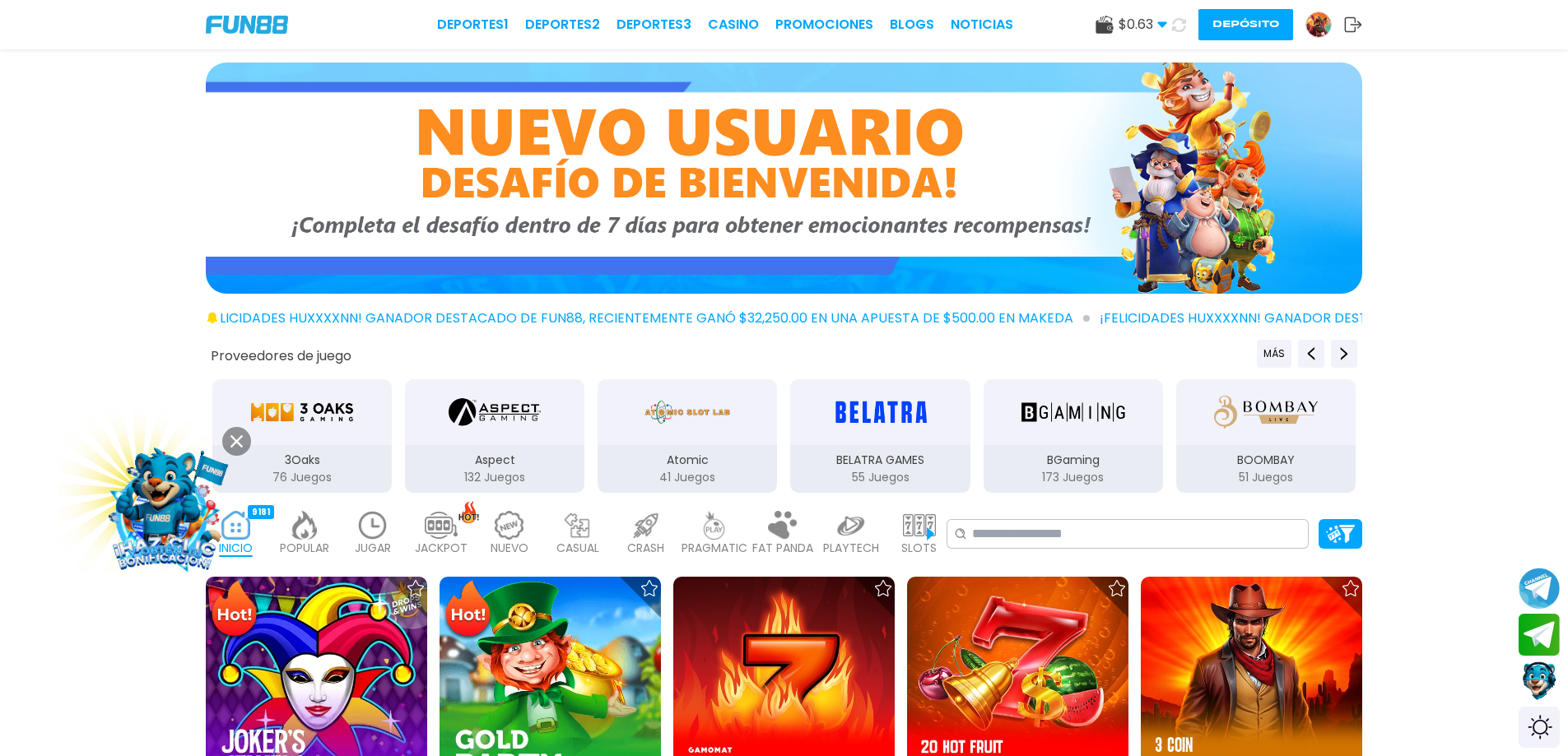
click at [1102, 24] on use at bounding box center [1104, 25] width 17 height 18
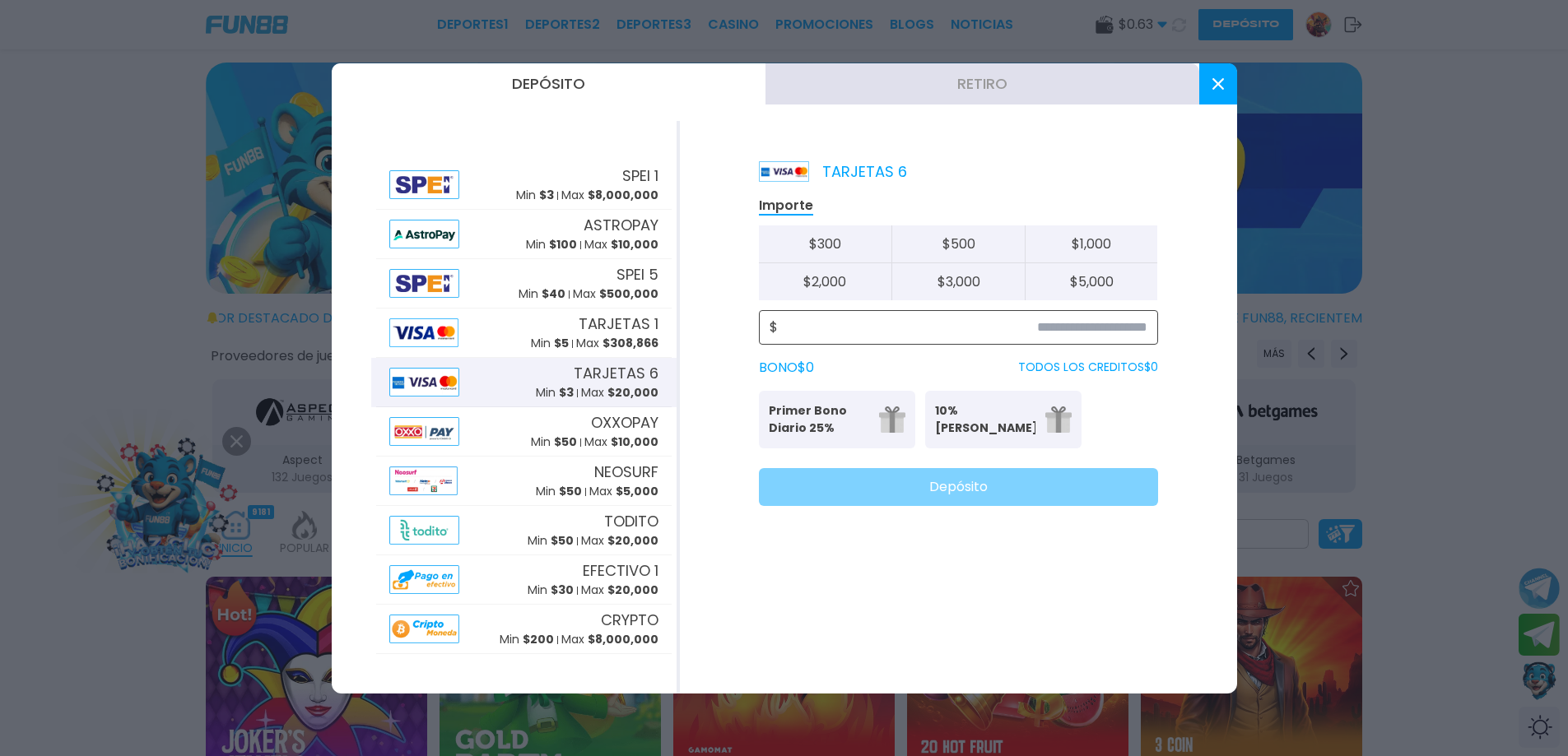
click at [959, 331] on input at bounding box center [962, 327] width 370 height 20
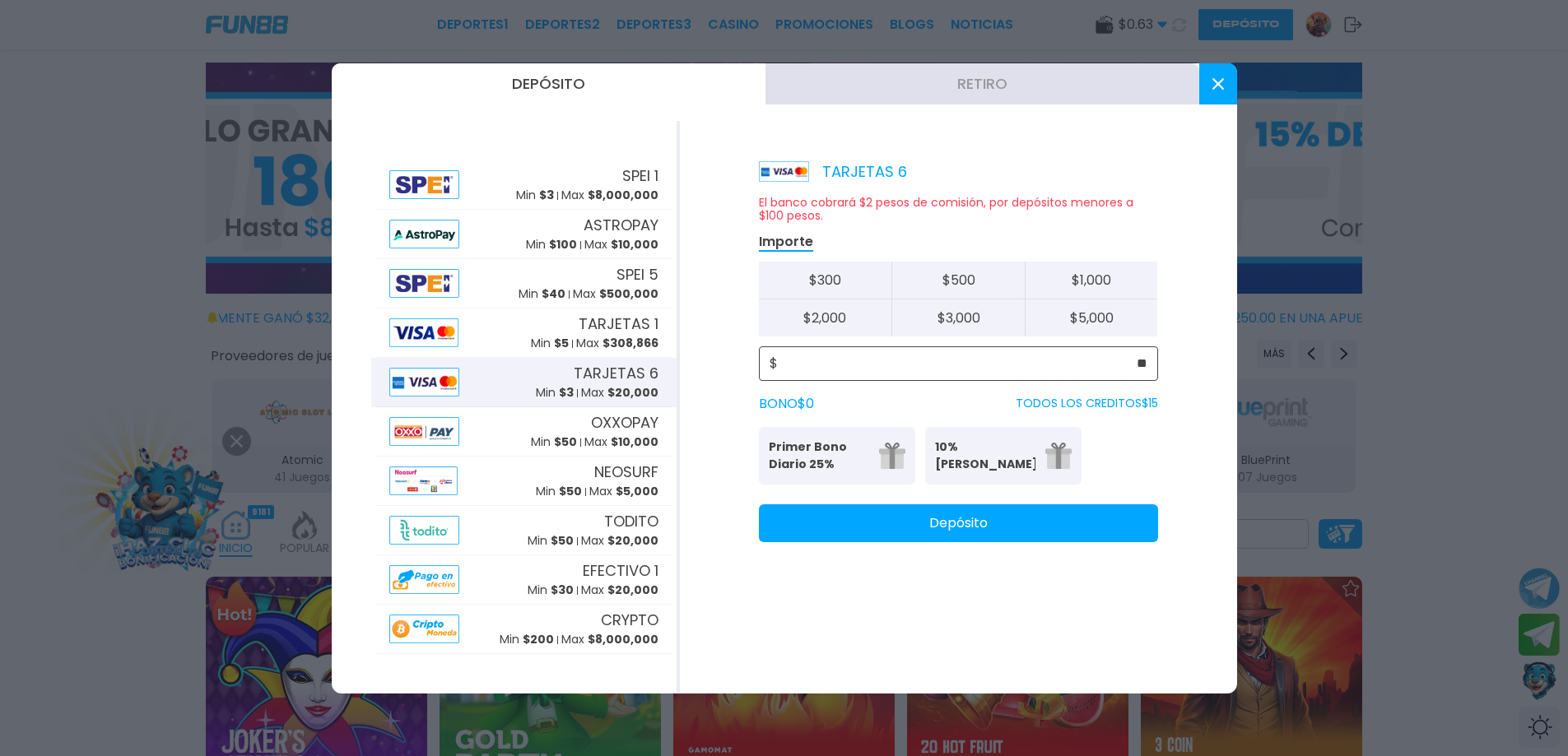
type input "**"
click at [953, 526] on button "Depósito" at bounding box center [958, 523] width 399 height 38
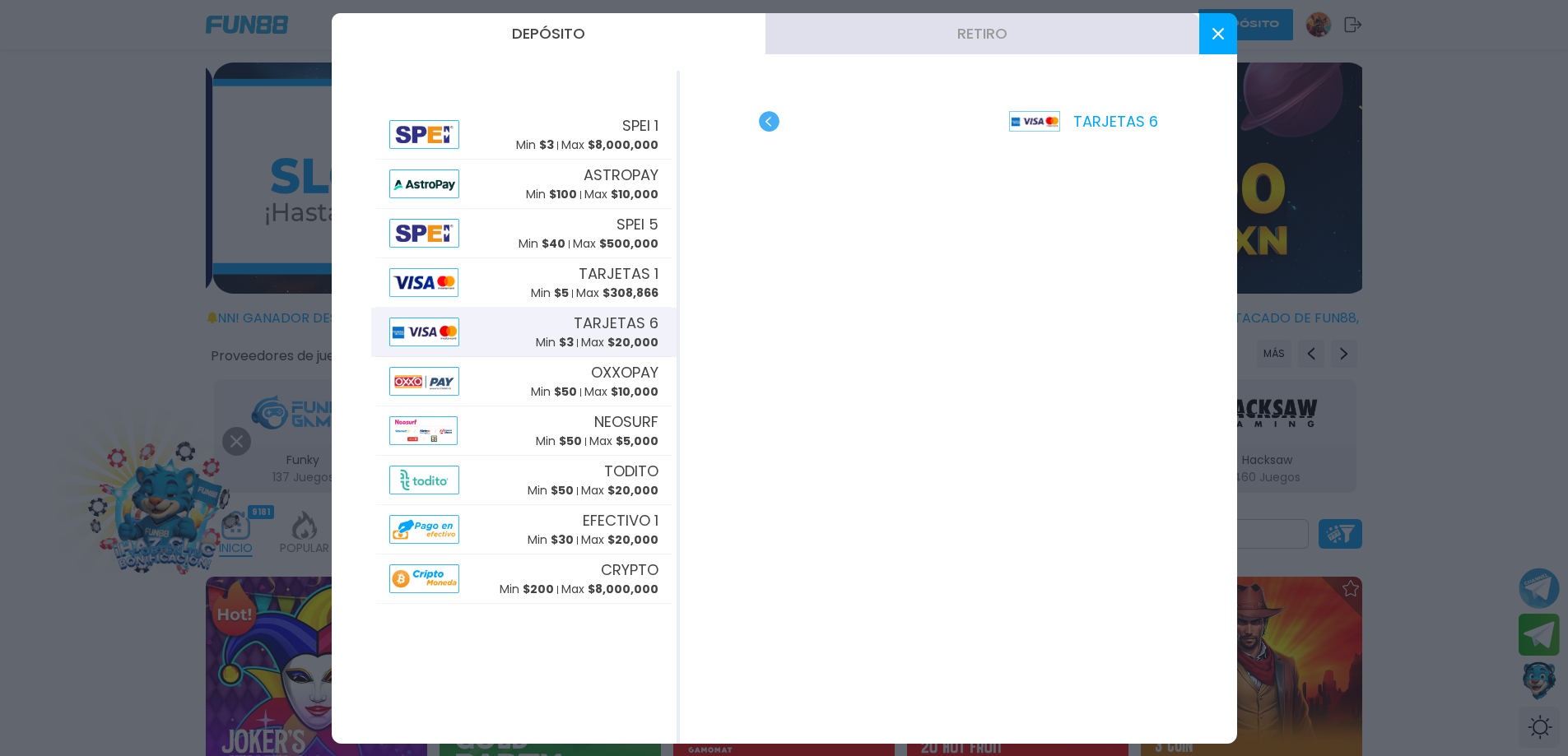
click at [1210, 41] on button at bounding box center [1218, 34] width 38 height 41
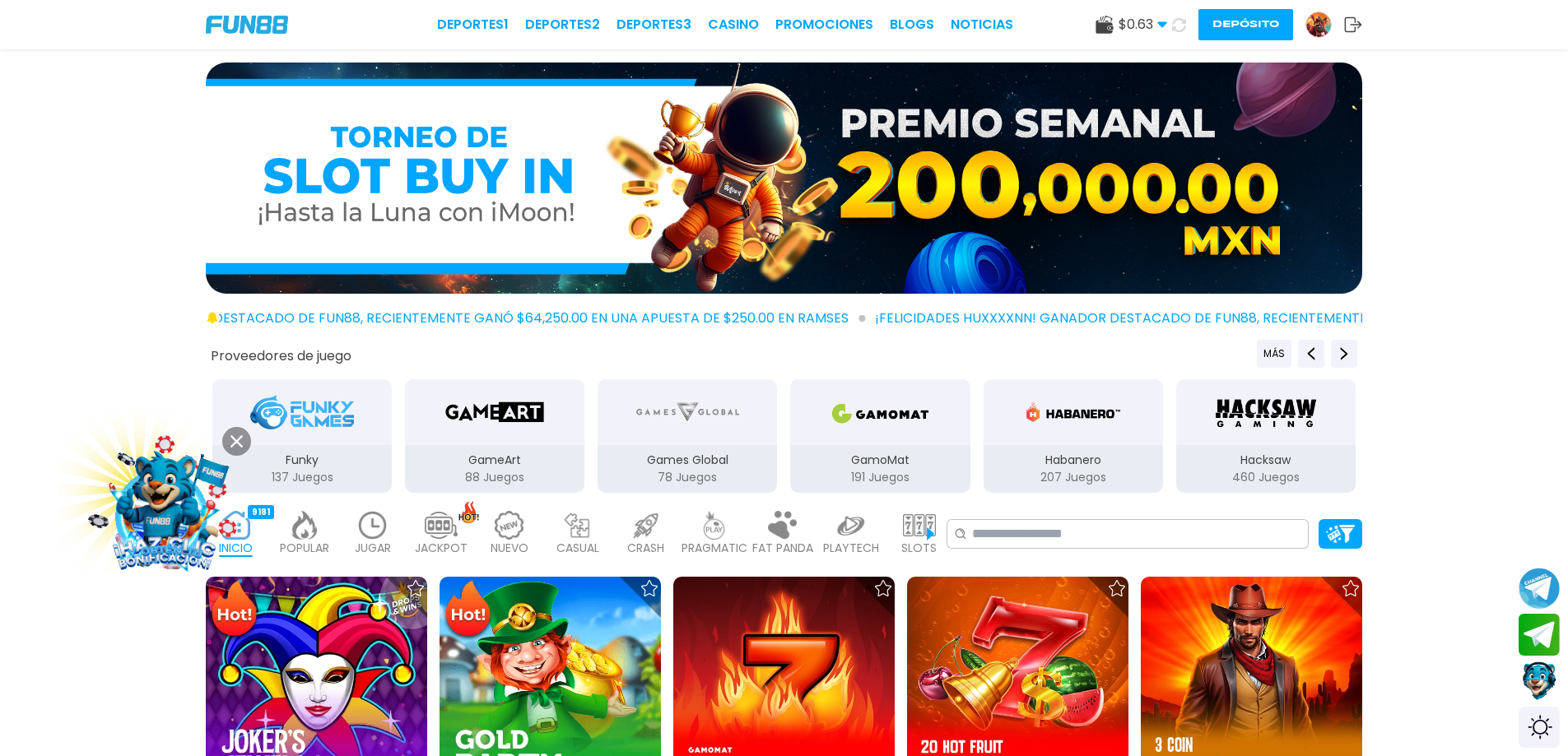
click at [151, 519] on img at bounding box center [165, 509] width 165 height 165
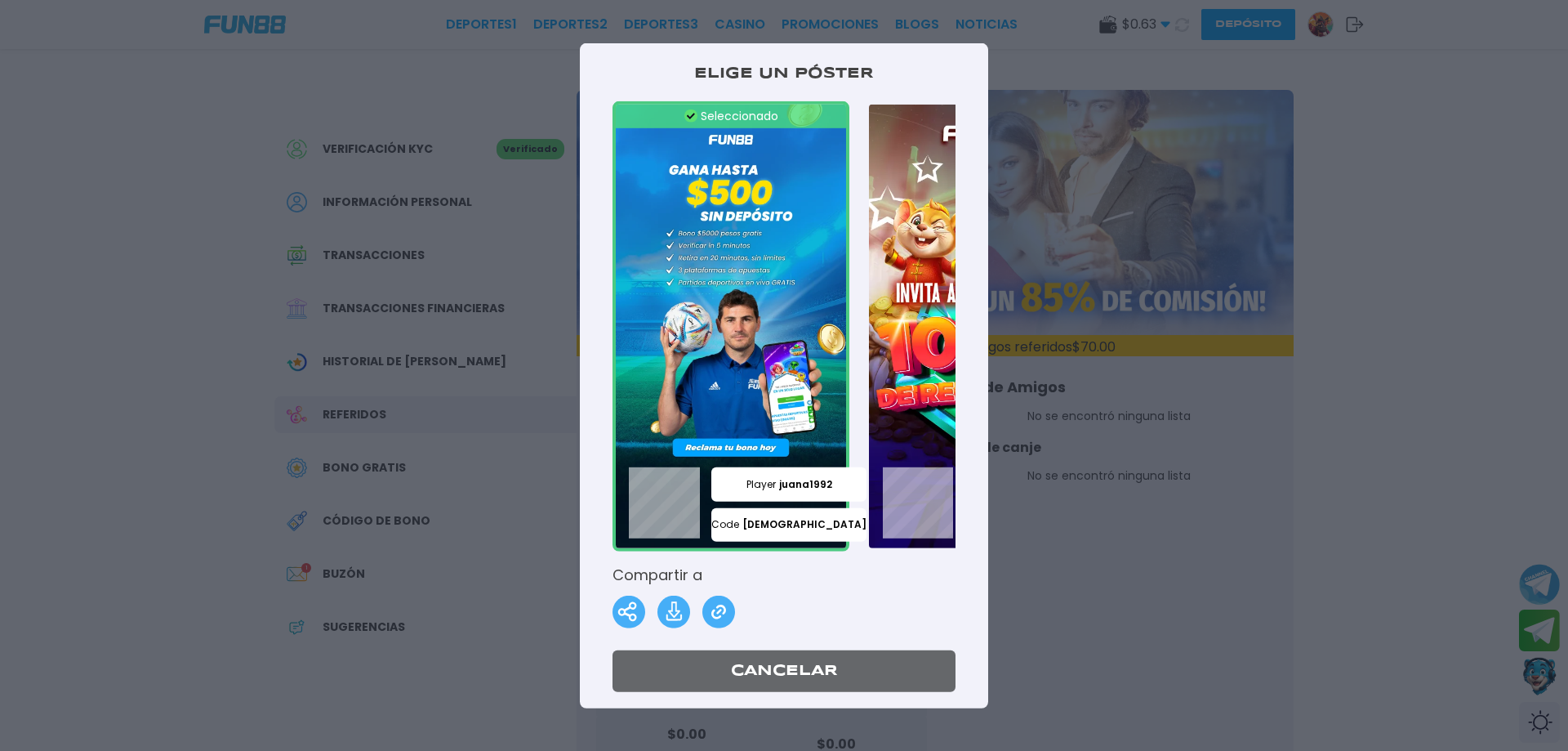
click at [716, 681] on button "Cancelar" at bounding box center [784, 671] width 343 height 42
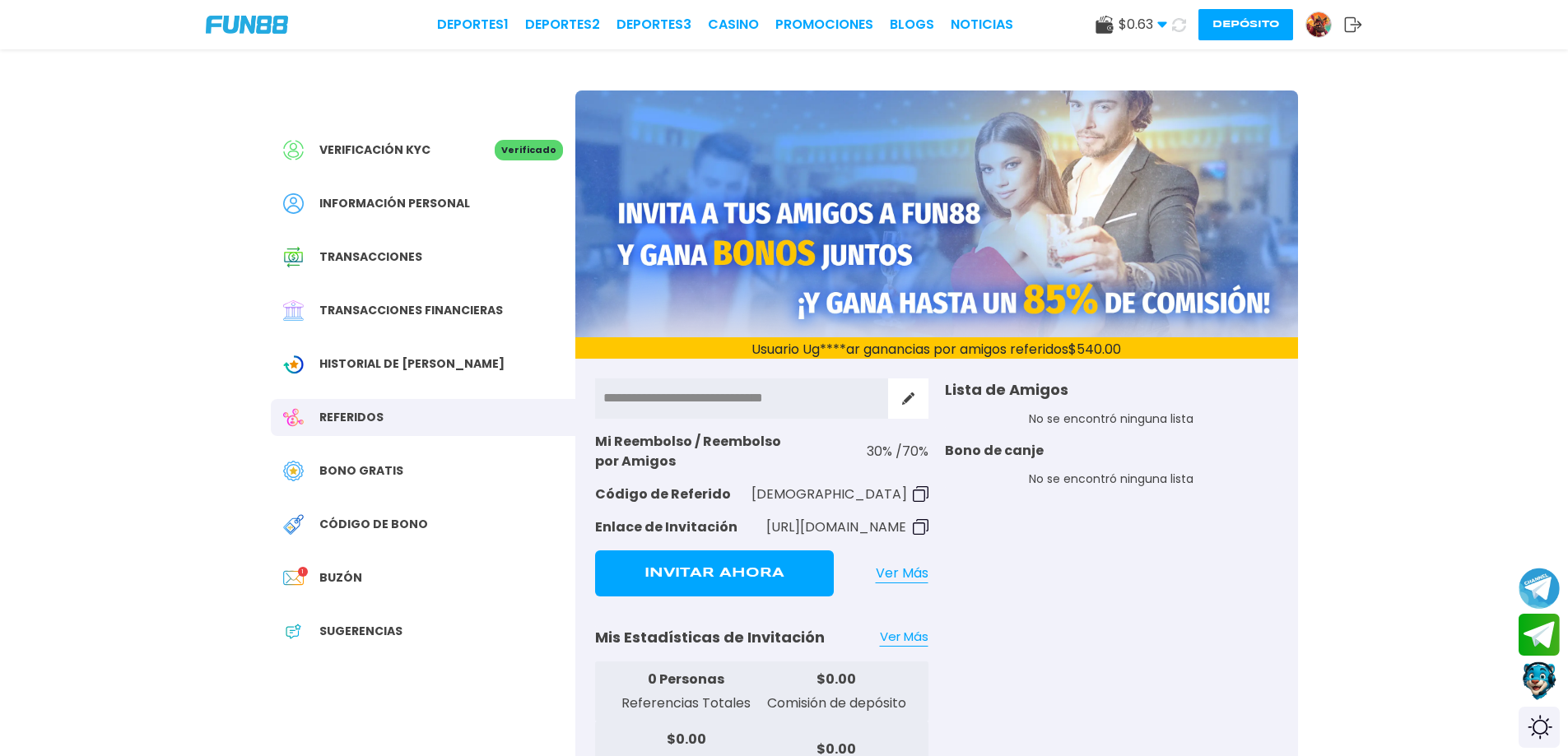
click at [350, 576] on span "Buzón" at bounding box center [341, 577] width 43 height 17
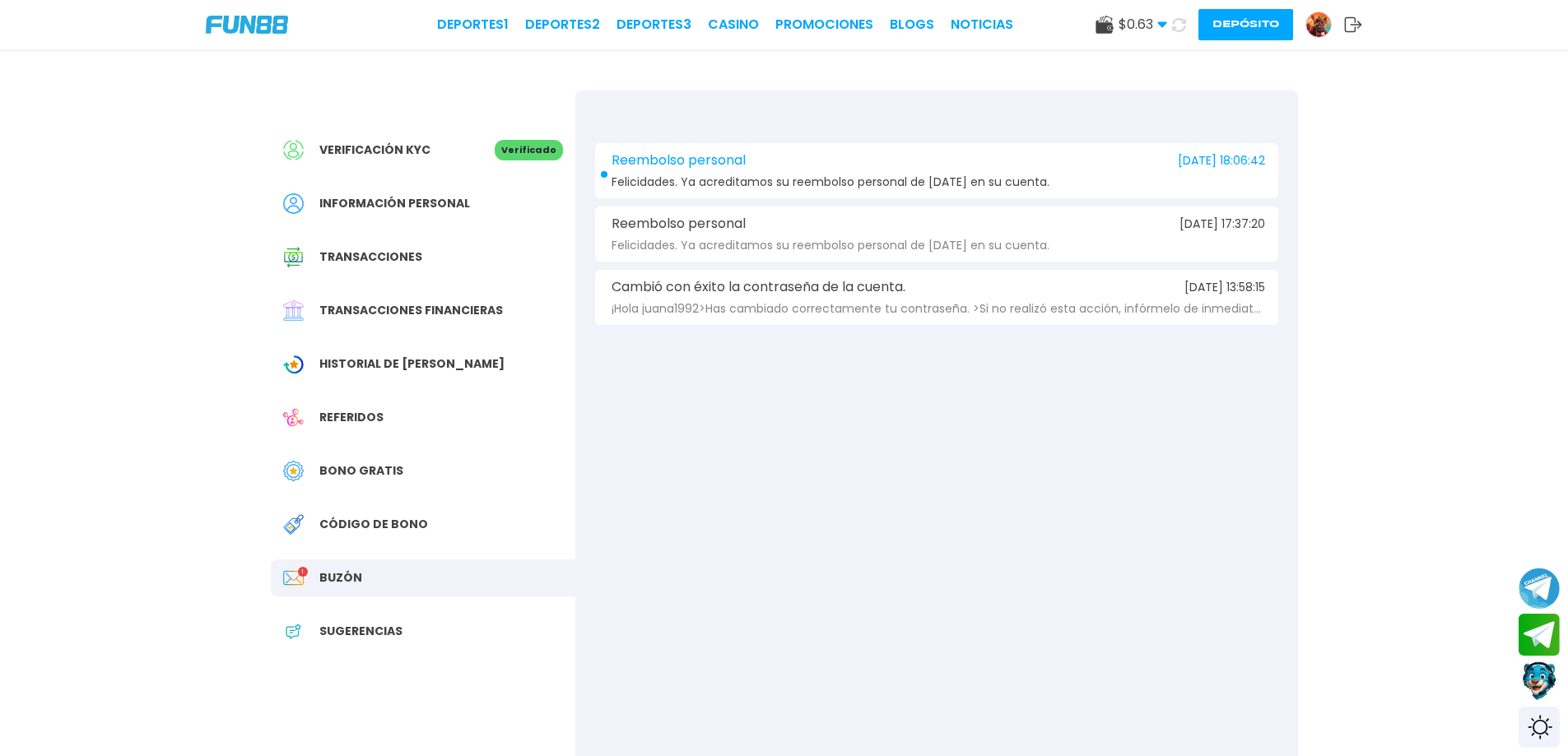
click at [803, 178] on span "Felicidades. Ya acreditamos su reembolso personal de [DATE] en su cuenta." at bounding box center [831, 182] width 438 height 12
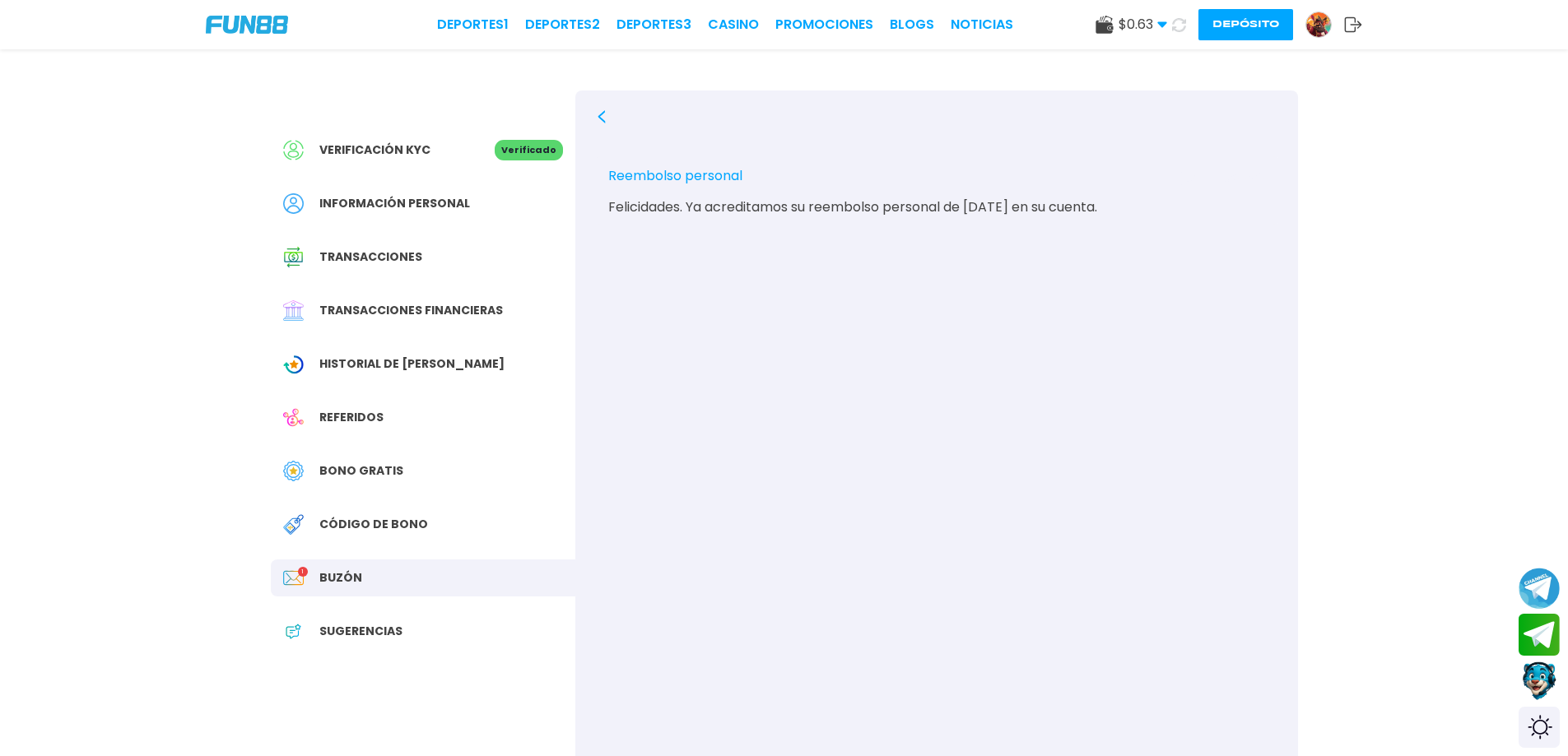
click at [368, 469] on span "Bono Gratis" at bounding box center [361, 471] width 84 height 17
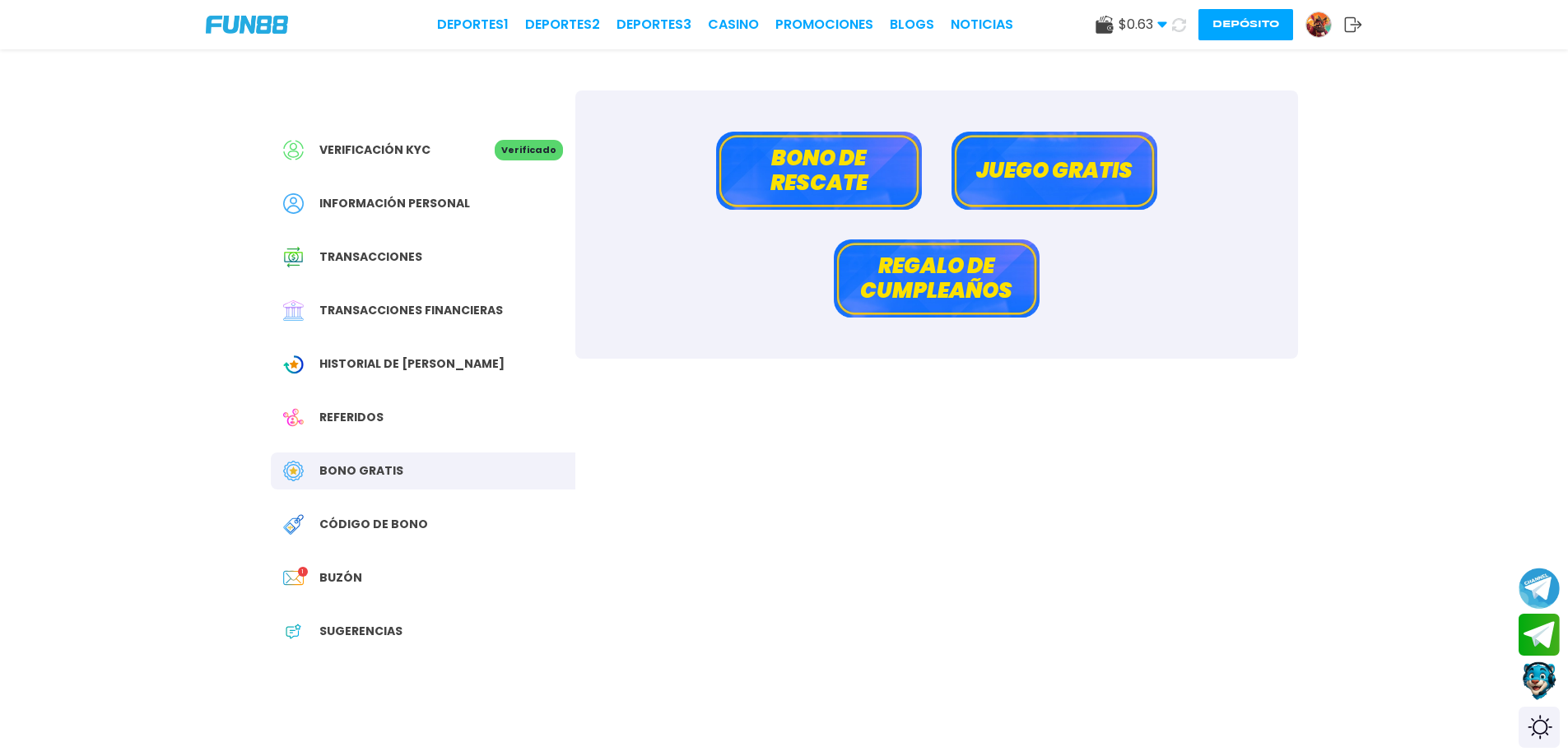
click at [1026, 169] on button "Juego gratis" at bounding box center [1054, 170] width 206 height 78
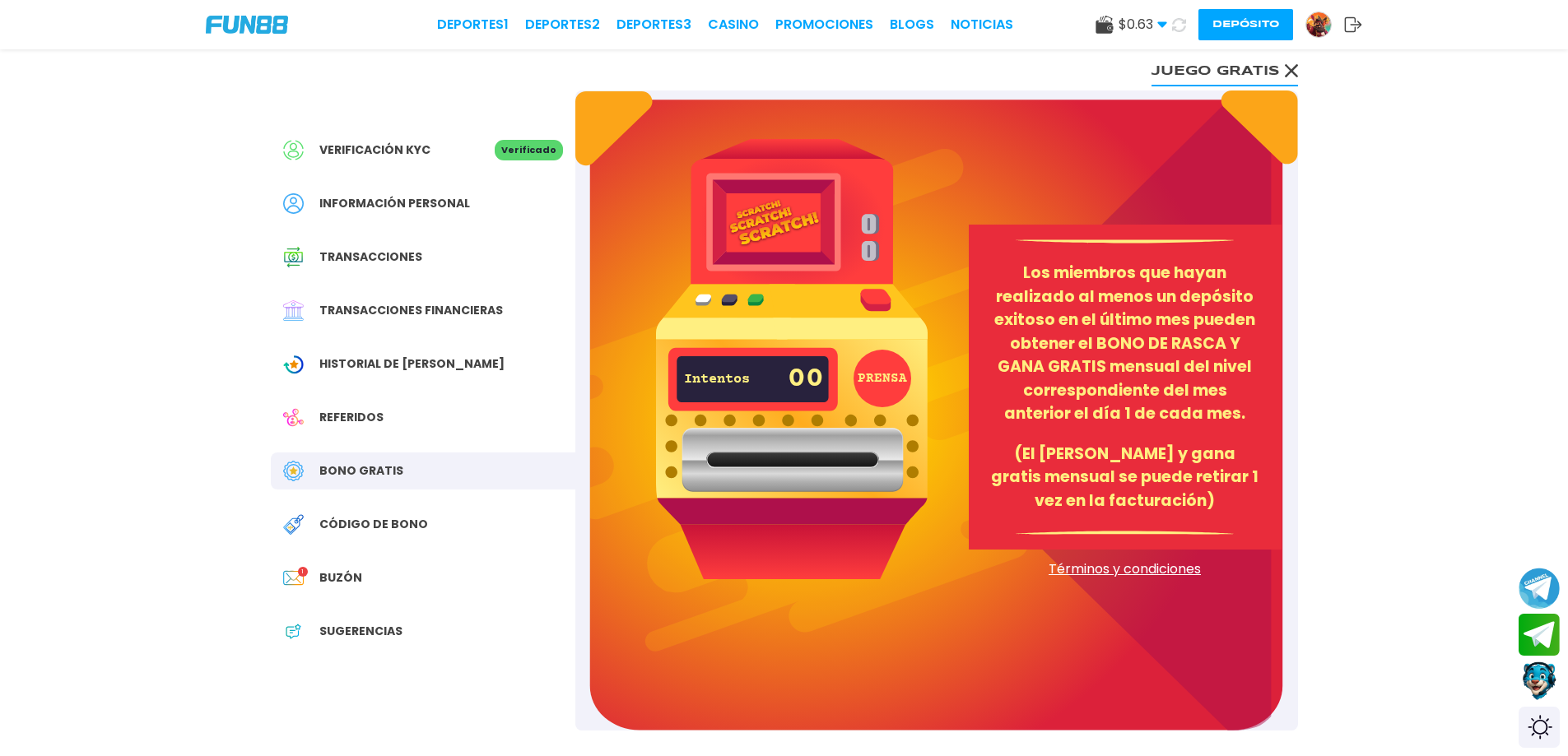
click at [367, 458] on div "Bono Gratis" at bounding box center [423, 471] width 305 height 37
